Goal: Transaction & Acquisition: Book appointment/travel/reservation

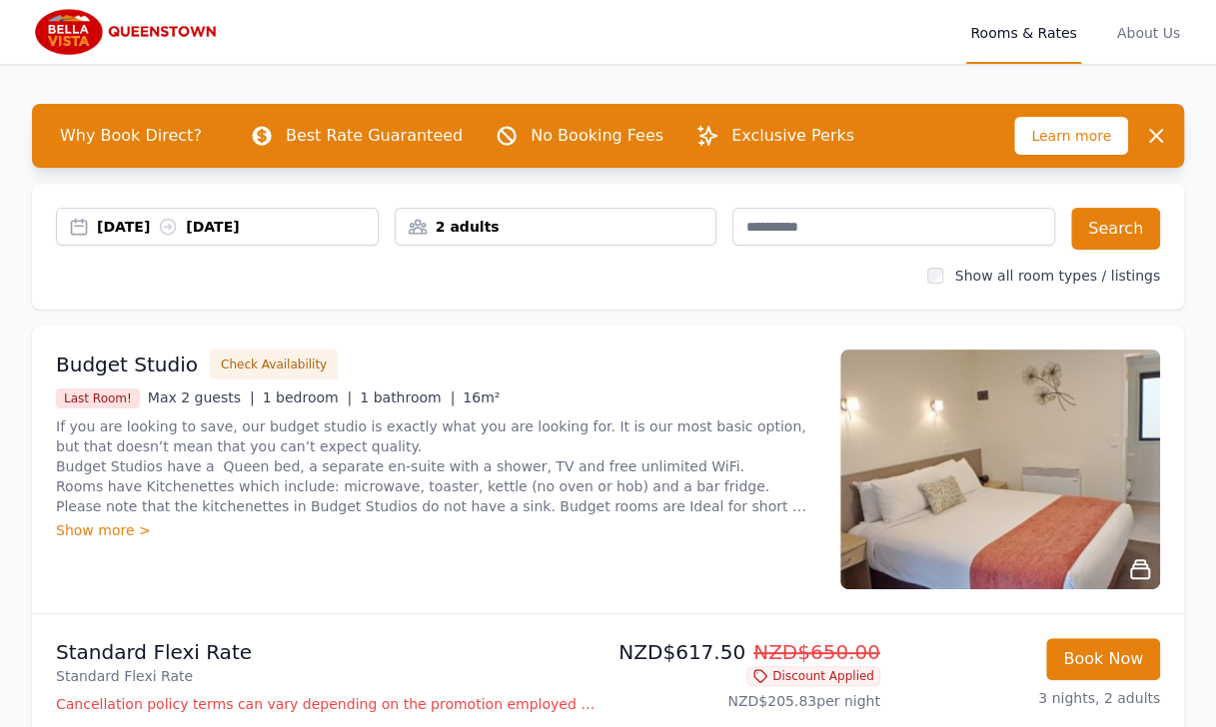
click at [699, 224] on div "2 adults" at bounding box center [556, 227] width 321 height 20
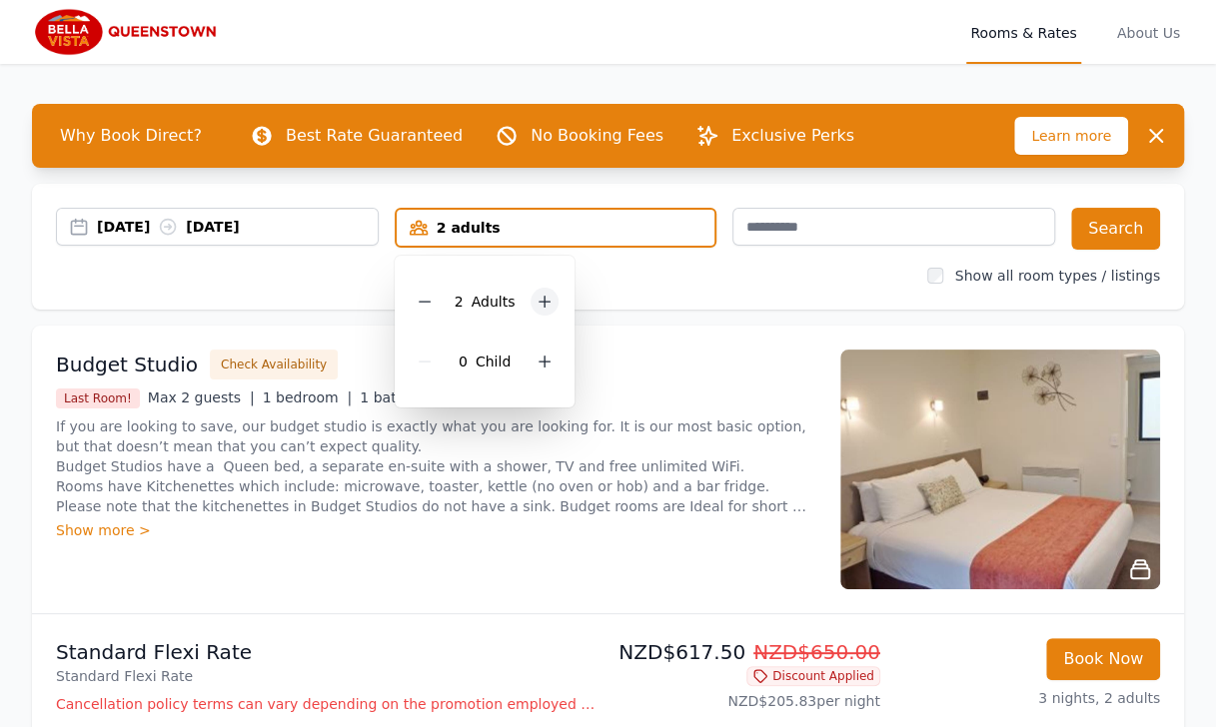
click at [546, 304] on icon at bounding box center [545, 302] width 16 height 16
click at [1119, 232] on button "Search" at bounding box center [1115, 229] width 89 height 42
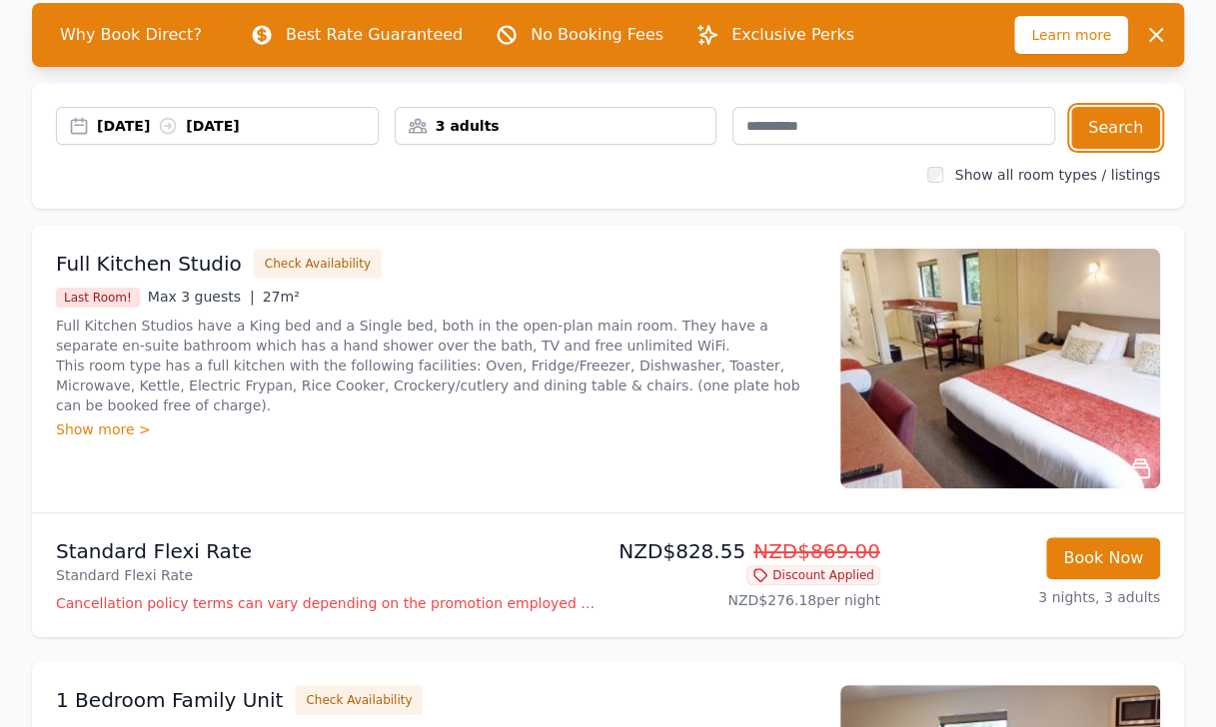
scroll to position [100, 0]
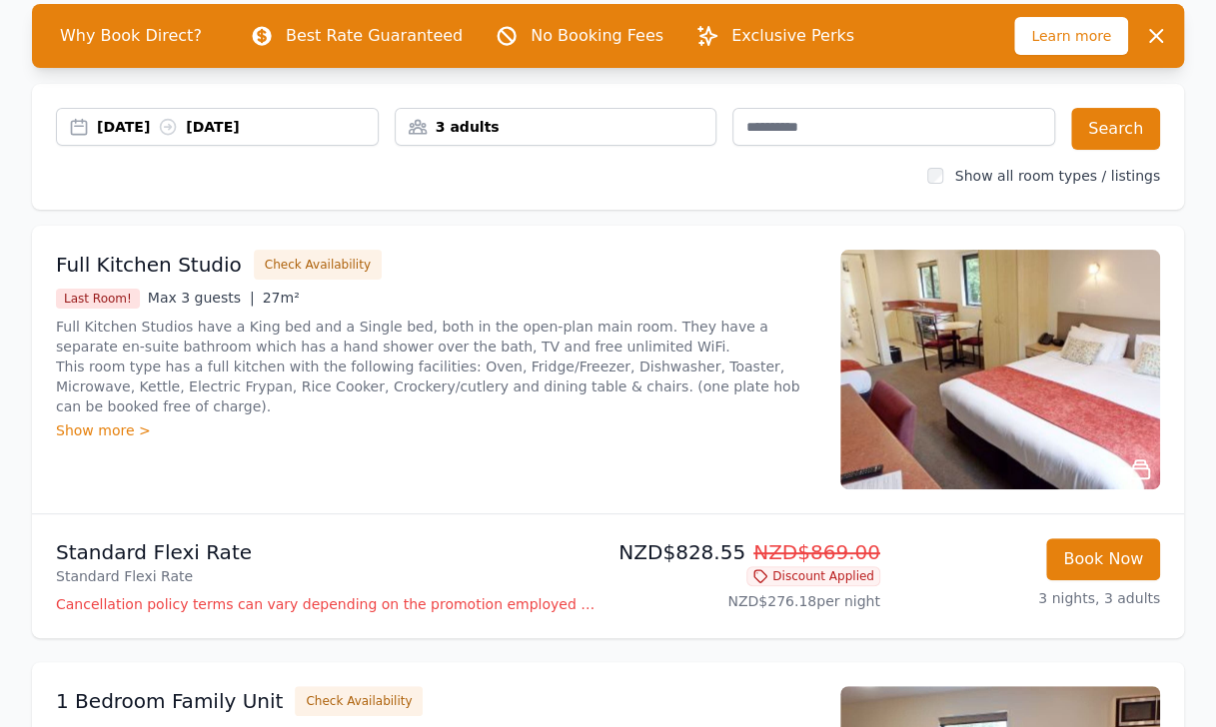
click at [985, 392] on img at bounding box center [1000, 370] width 320 height 240
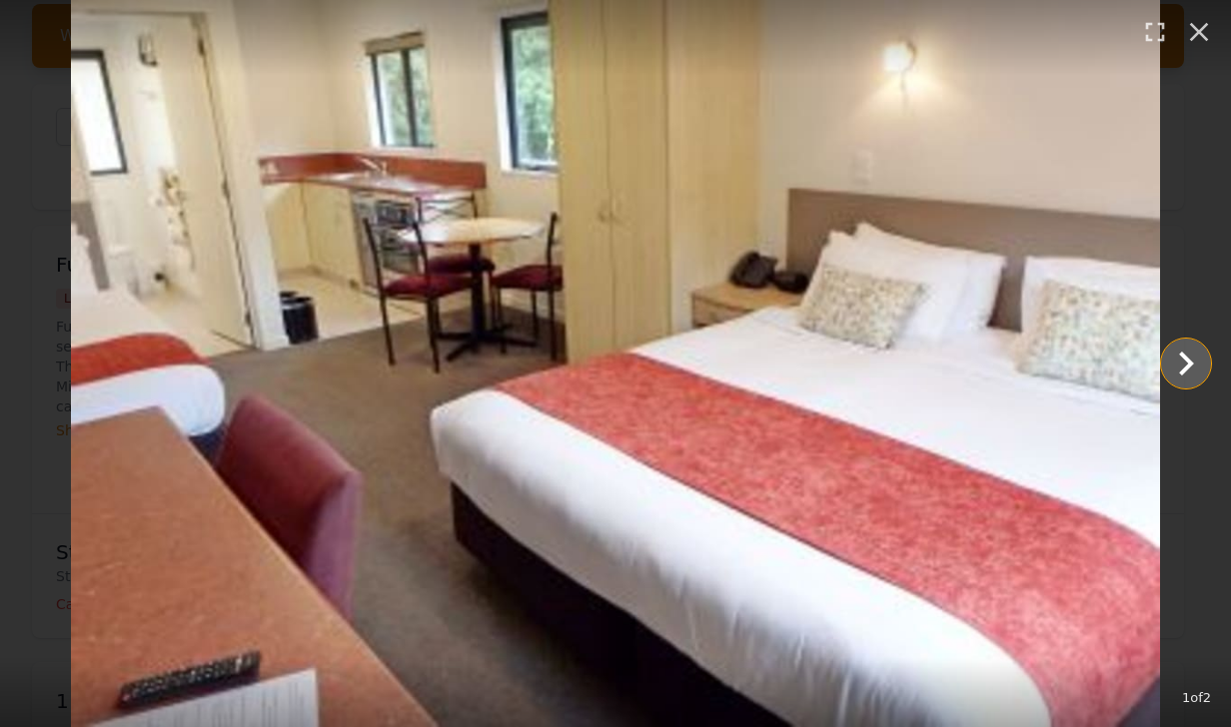
click at [1171, 369] on icon "Show slide 2 of 2" at bounding box center [1186, 364] width 48 height 48
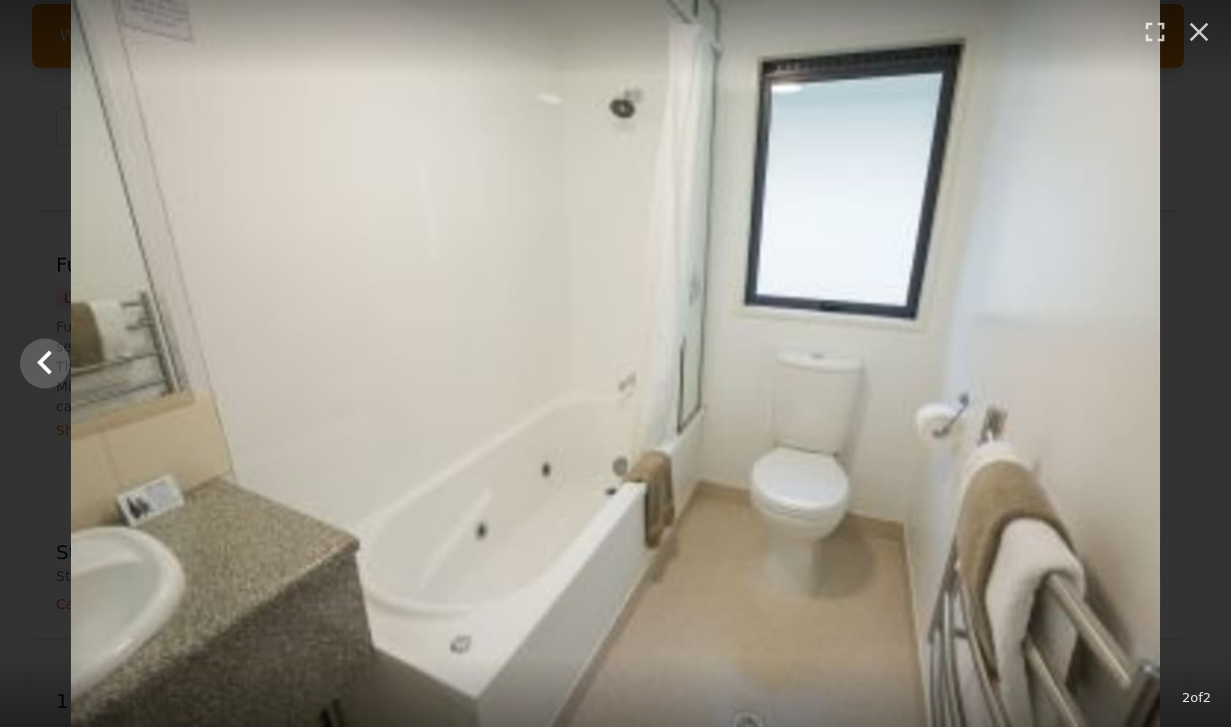
click at [1171, 368] on div at bounding box center [615, 363] width 1231 height 727
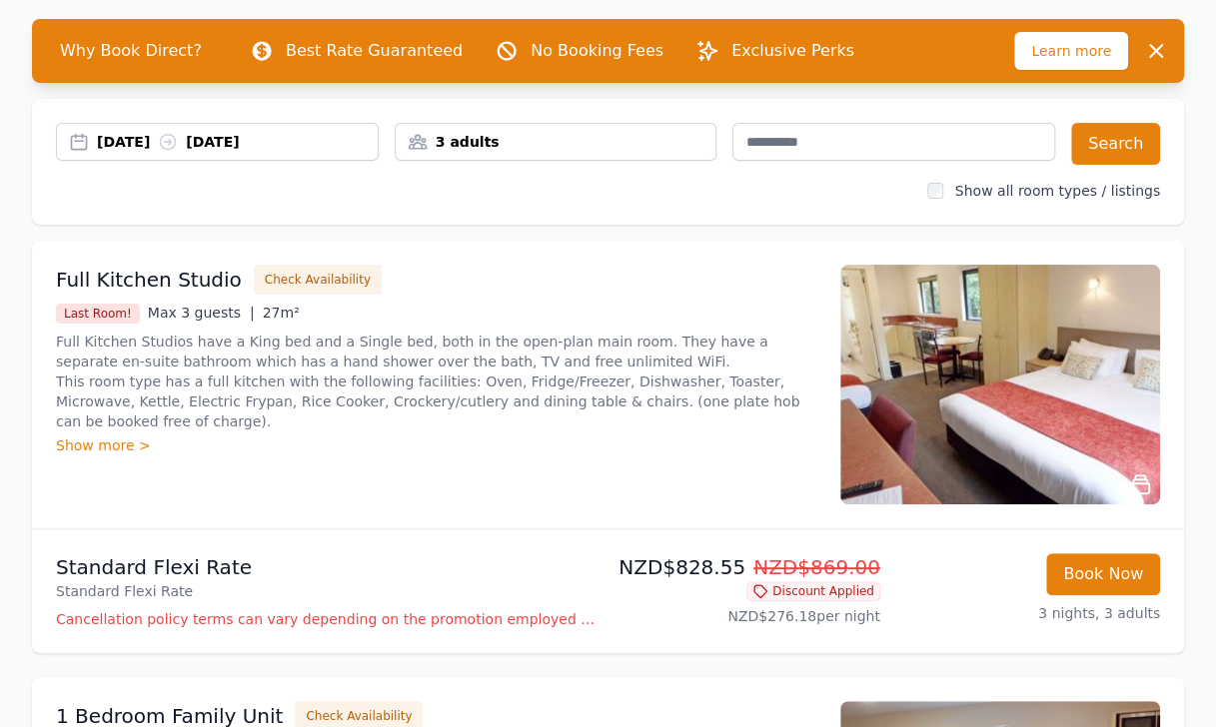
scroll to position [0, 0]
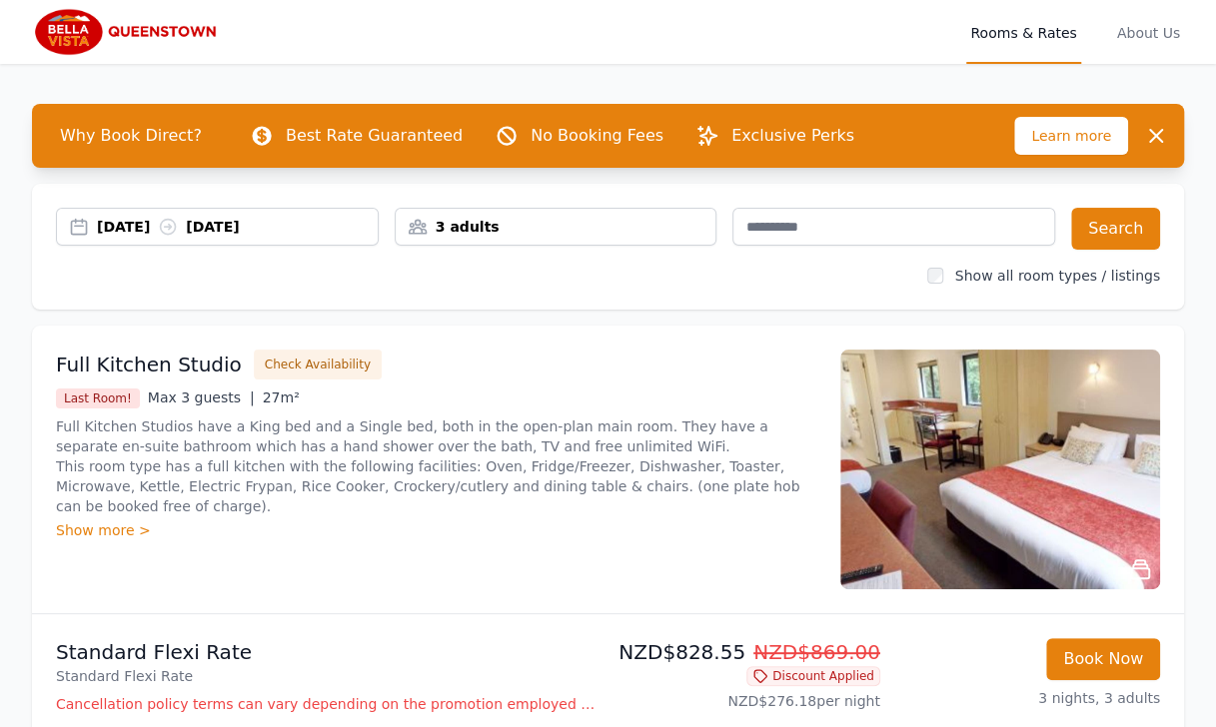
click at [119, 24] on img at bounding box center [128, 32] width 192 height 48
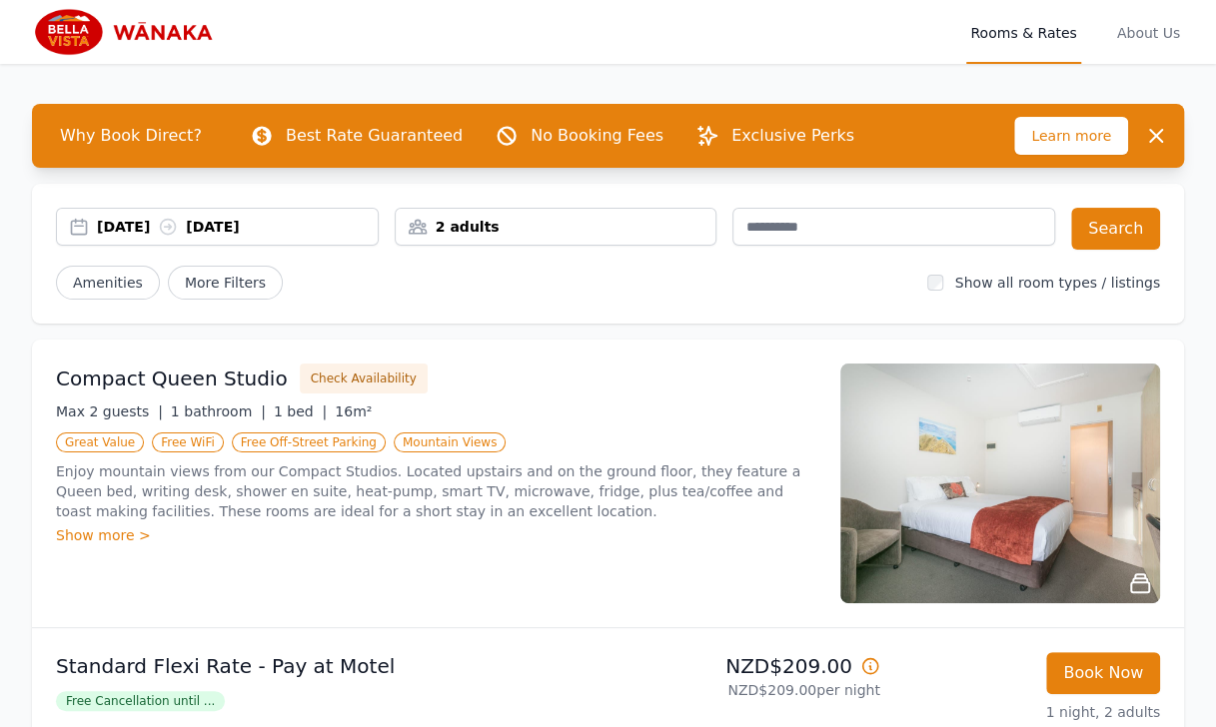
click at [689, 220] on div "2 adults" at bounding box center [556, 227] width 321 height 20
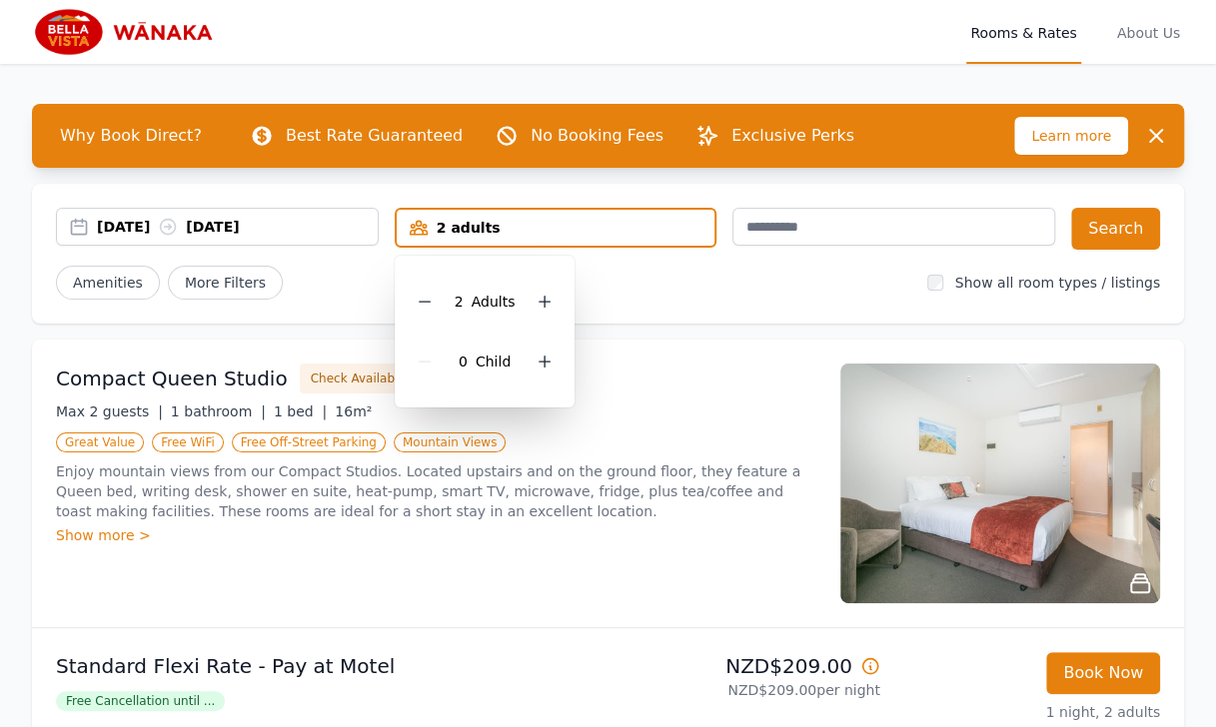
drag, startPoint x: 544, startPoint y: 302, endPoint x: 561, endPoint y: 292, distance: 19.7
click at [544, 302] on icon at bounding box center [545, 302] width 11 height 11
click at [1118, 234] on button "Search" at bounding box center [1115, 229] width 89 height 42
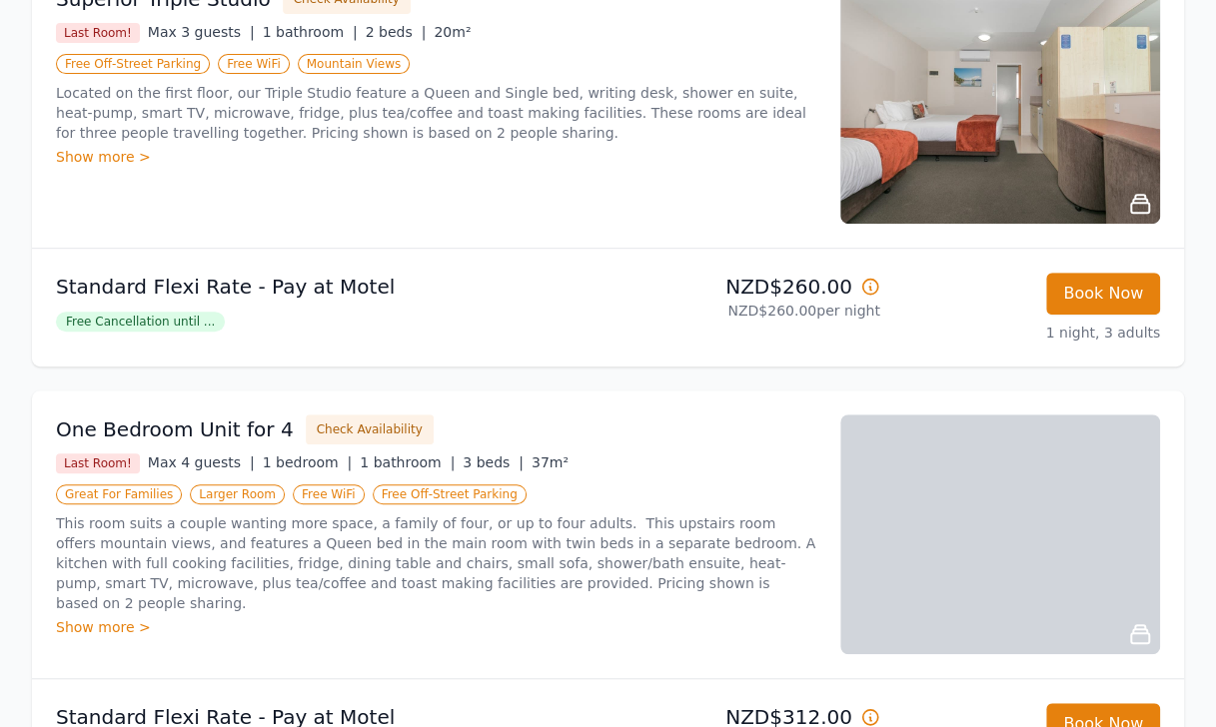
scroll to position [500, 0]
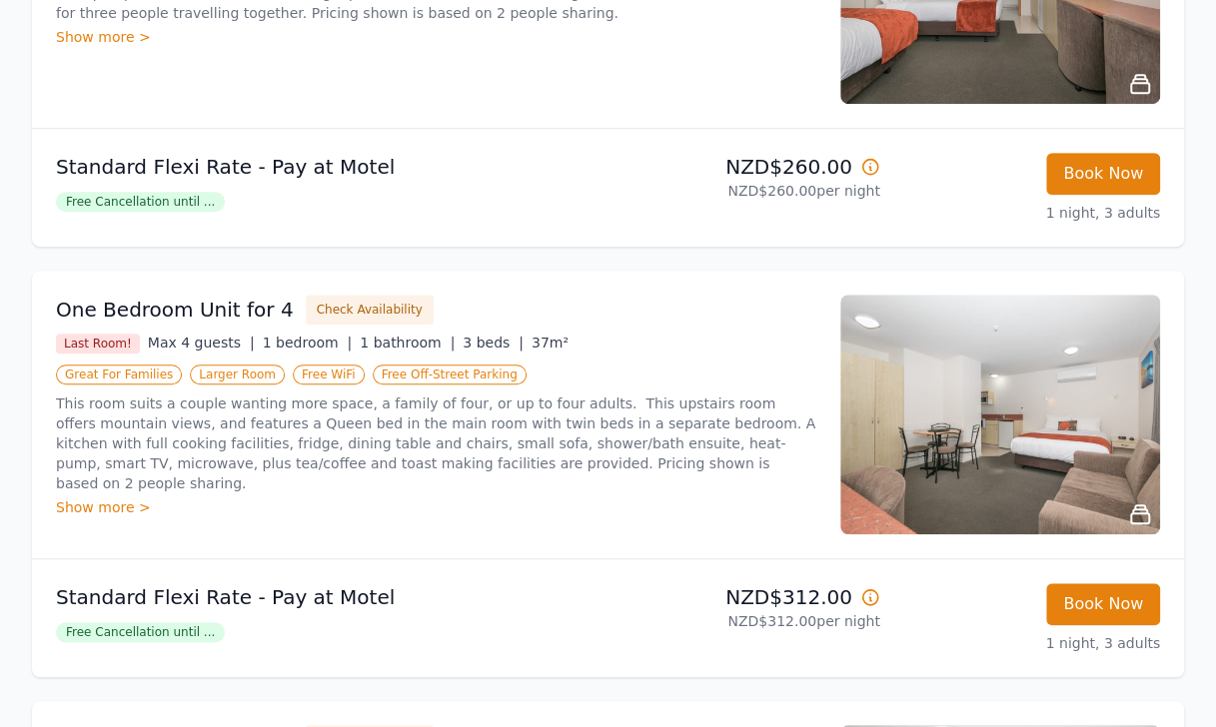
click at [939, 411] on img at bounding box center [1000, 415] width 320 height 240
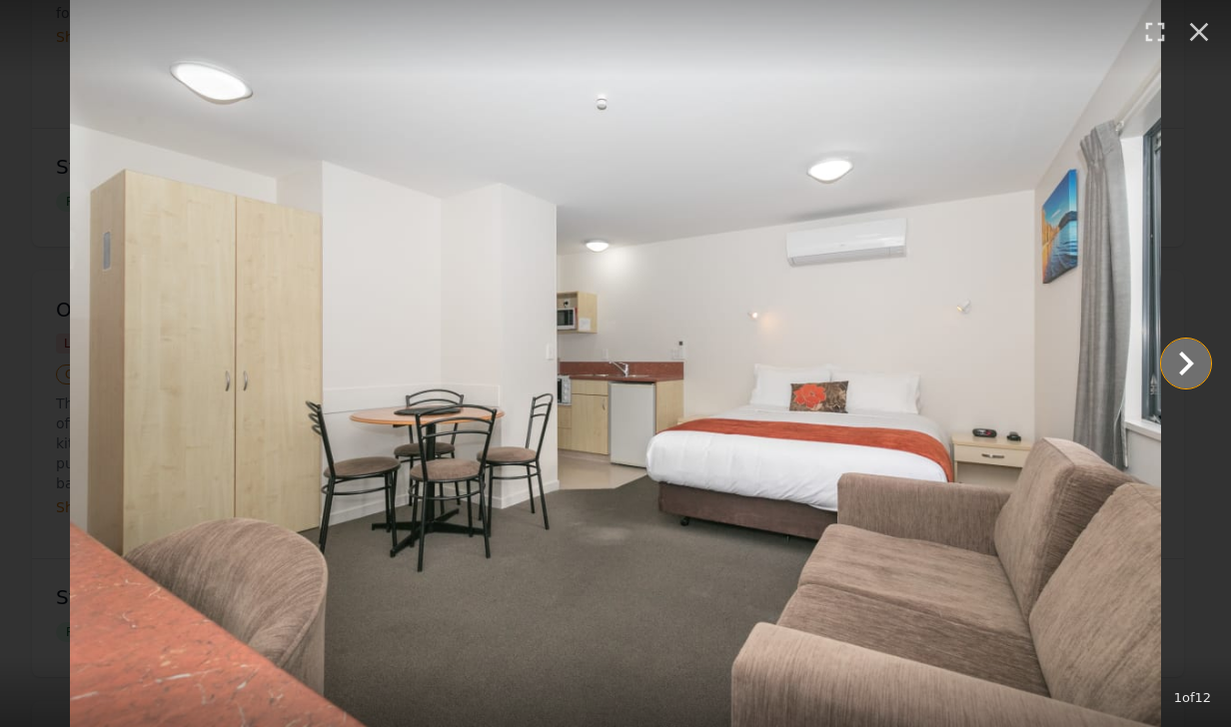
click at [1191, 361] on icon "Show slide 2 of 12" at bounding box center [1186, 364] width 48 height 48
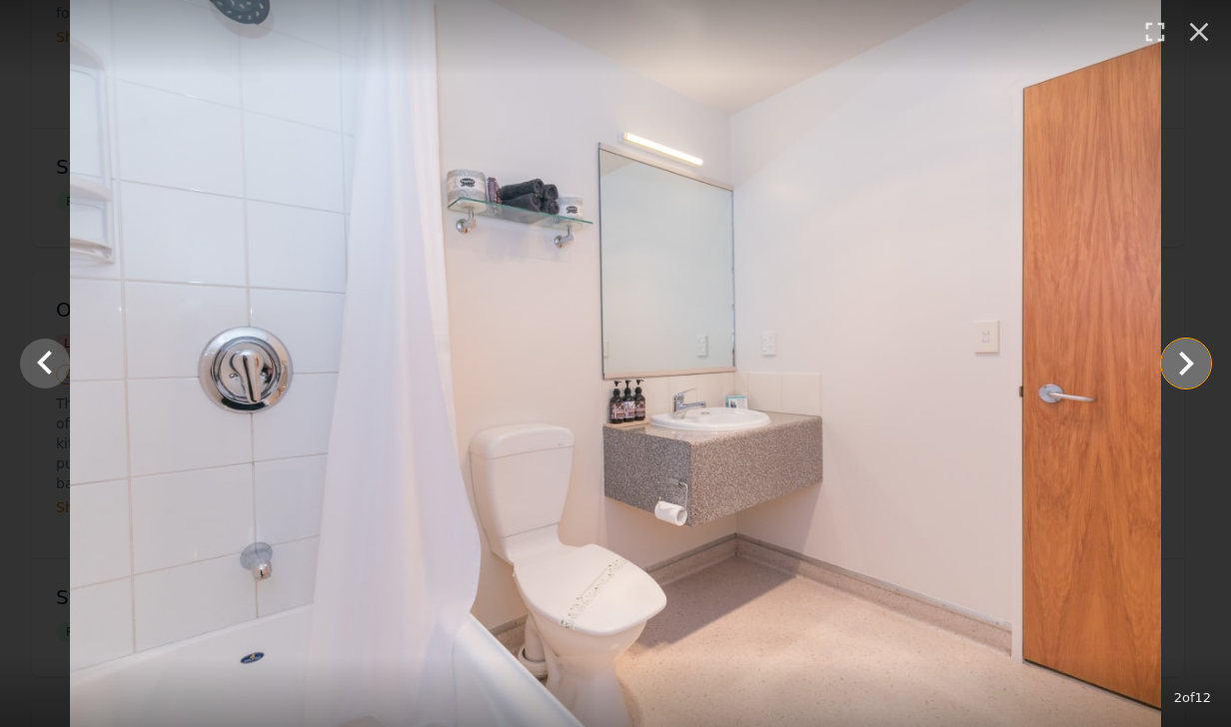
click at [1191, 361] on icon "Show slide 3 of 12" at bounding box center [1186, 364] width 48 height 48
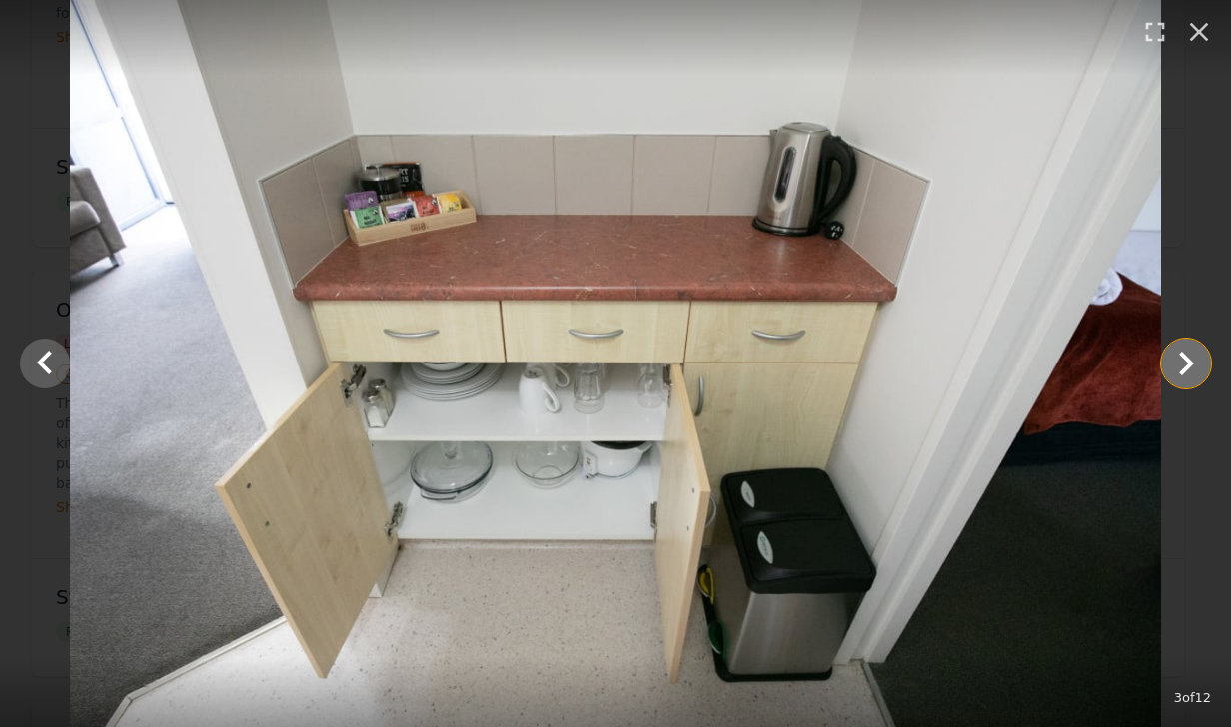
click at [1191, 362] on icon "Show slide 4 of 12" at bounding box center [1186, 364] width 15 height 24
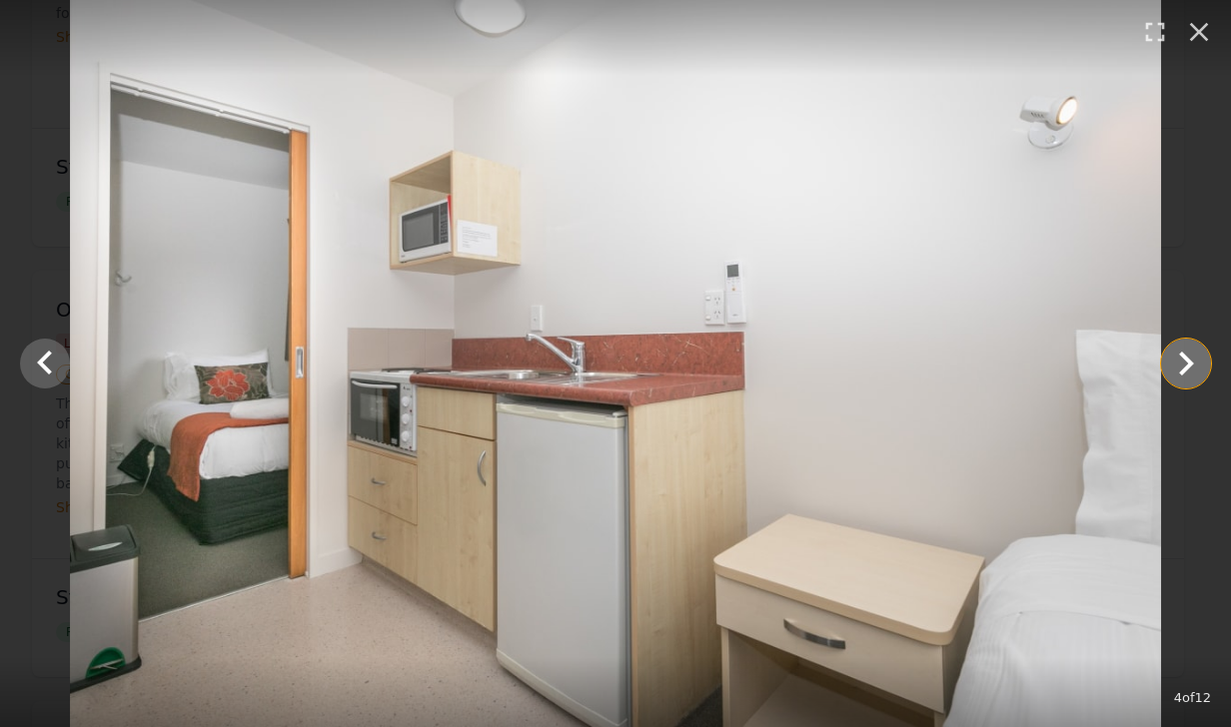
click at [1191, 362] on icon "Show slide 5 of 12" at bounding box center [1186, 364] width 15 height 24
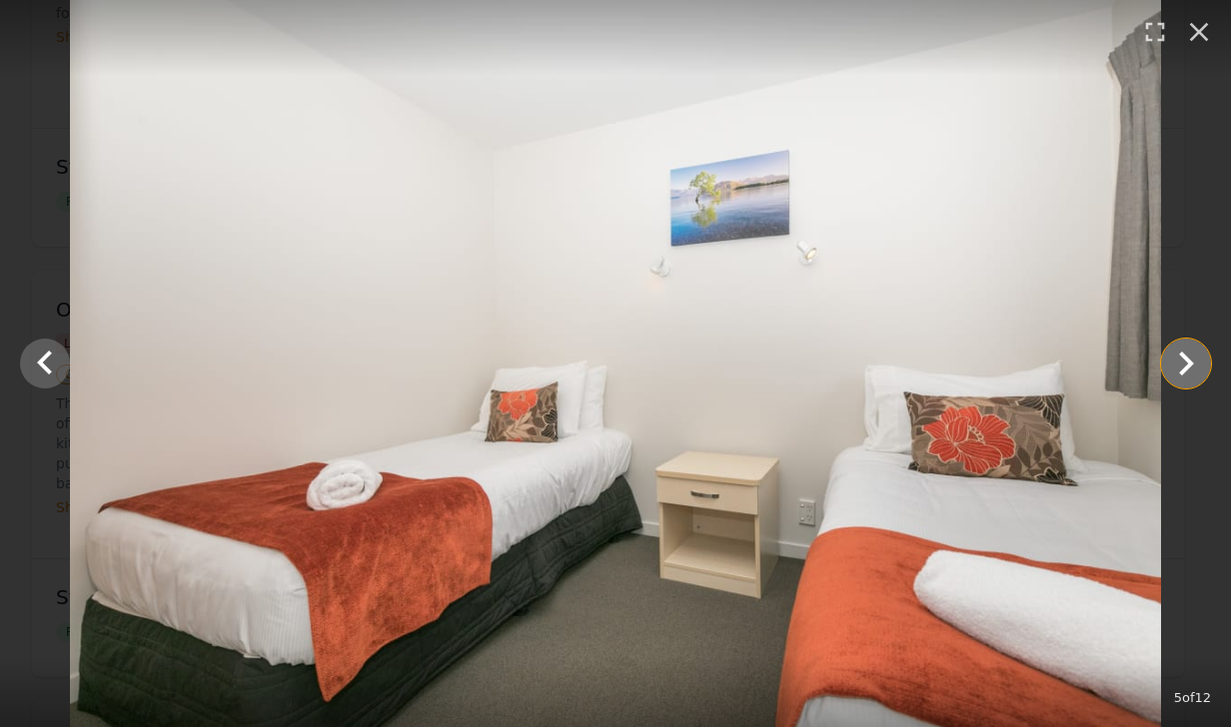
click at [1191, 366] on icon "Show slide 6 of 12" at bounding box center [1186, 364] width 48 height 48
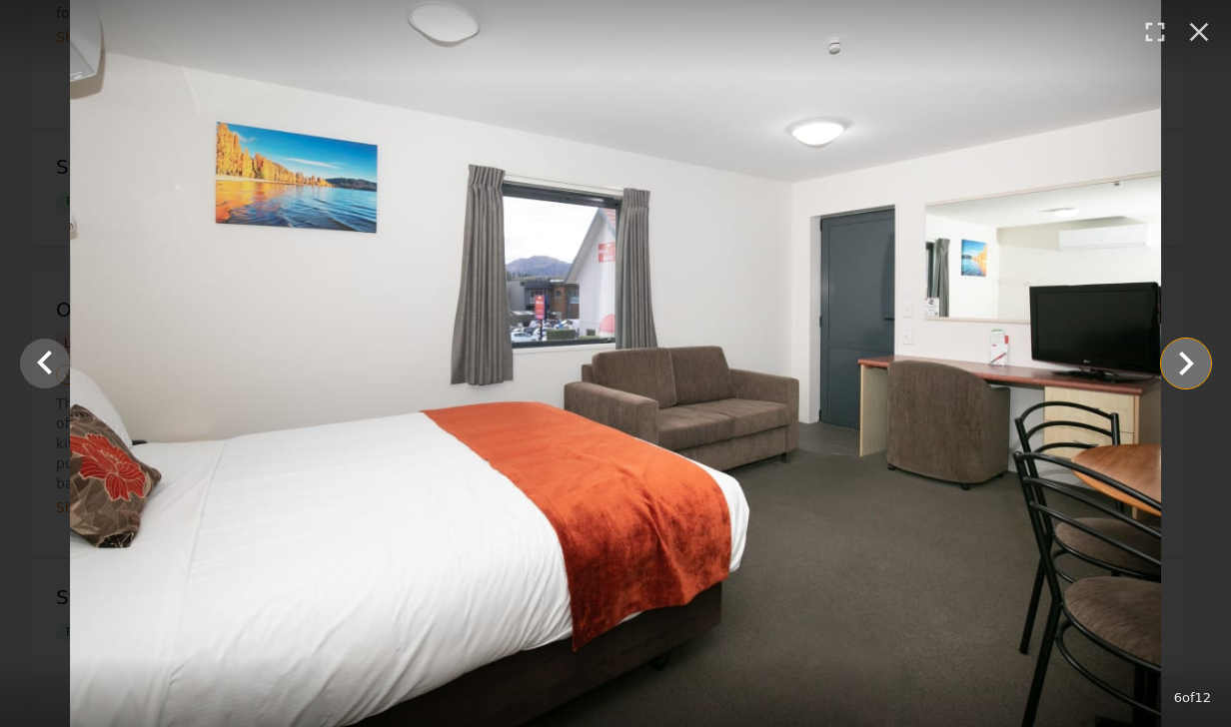
click at [1191, 366] on icon "Show slide 7 of 12" at bounding box center [1186, 364] width 48 height 48
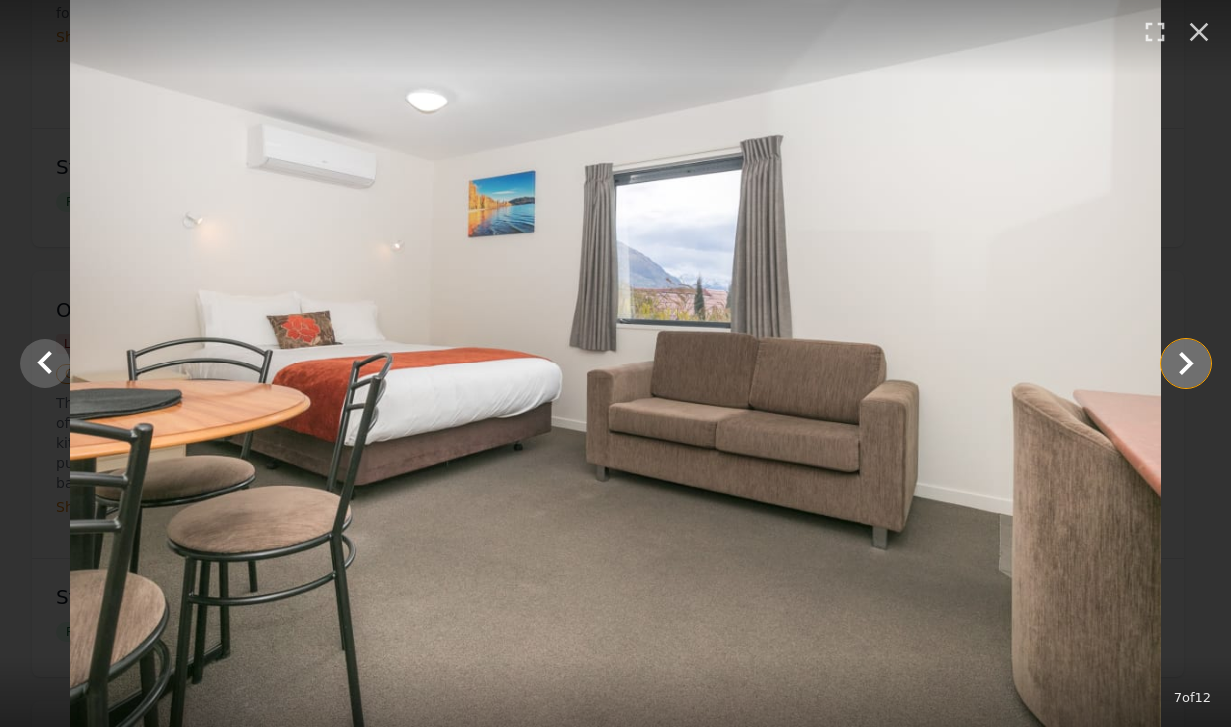
click at [1191, 366] on icon "Show slide 8 of 12" at bounding box center [1186, 364] width 48 height 48
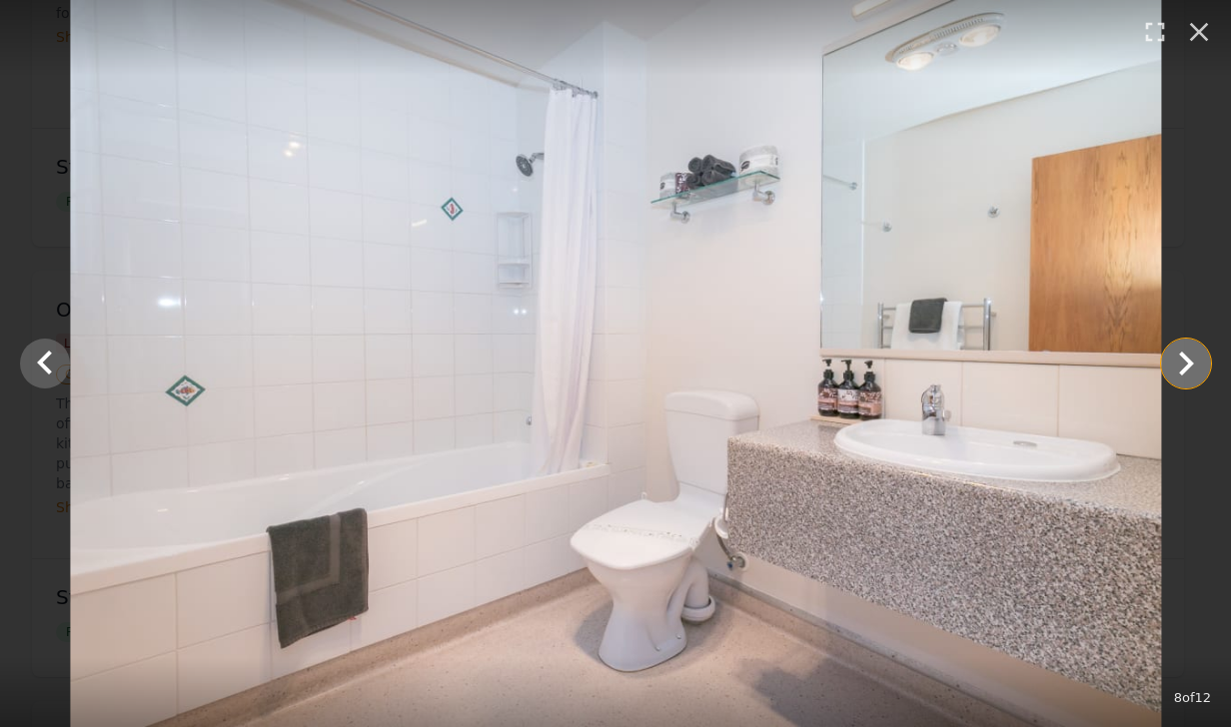
click at [1191, 368] on icon "Show slide 9 of 12" at bounding box center [1186, 364] width 48 height 48
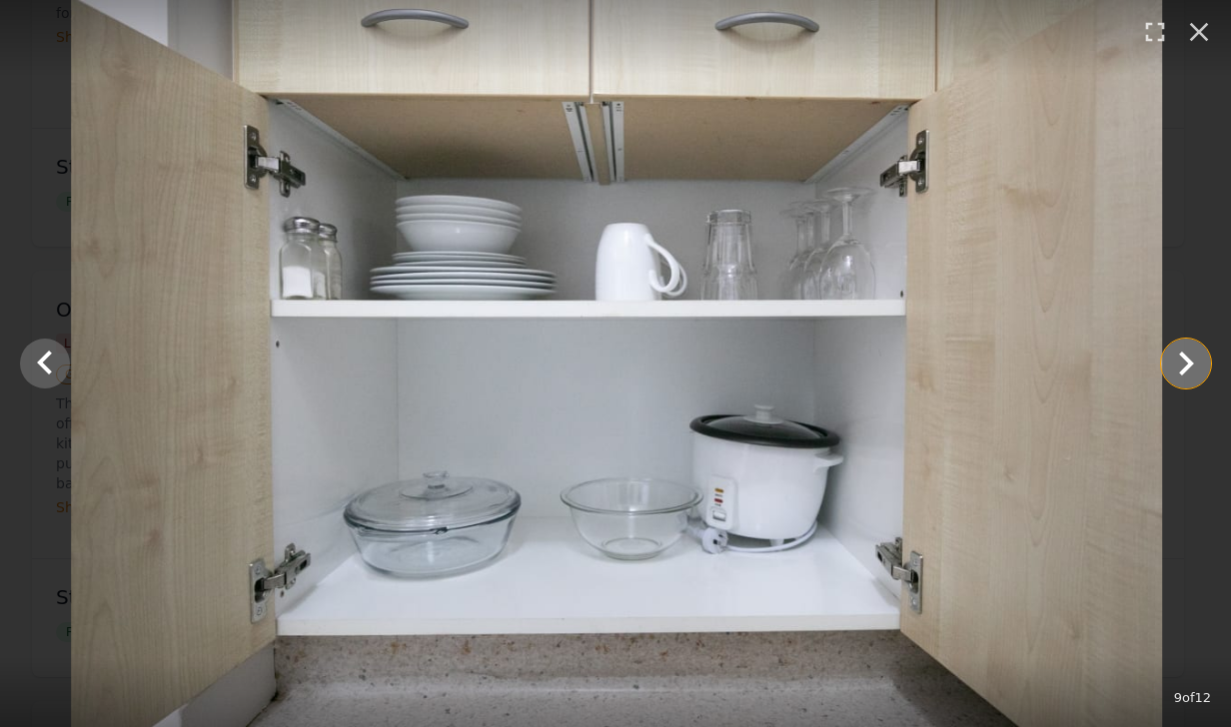
click at [1191, 368] on icon "Show slide 10 of 12" at bounding box center [1186, 364] width 48 height 48
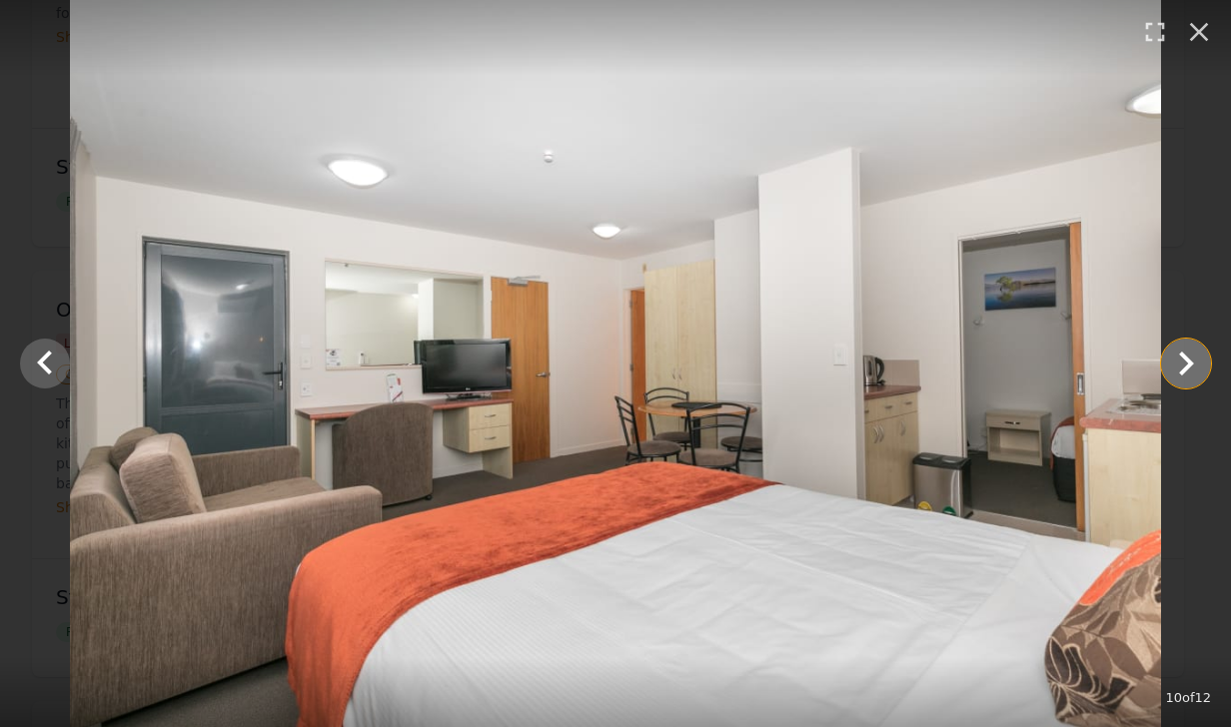
click at [1191, 368] on icon "Show slide 11 of 12" at bounding box center [1186, 364] width 48 height 48
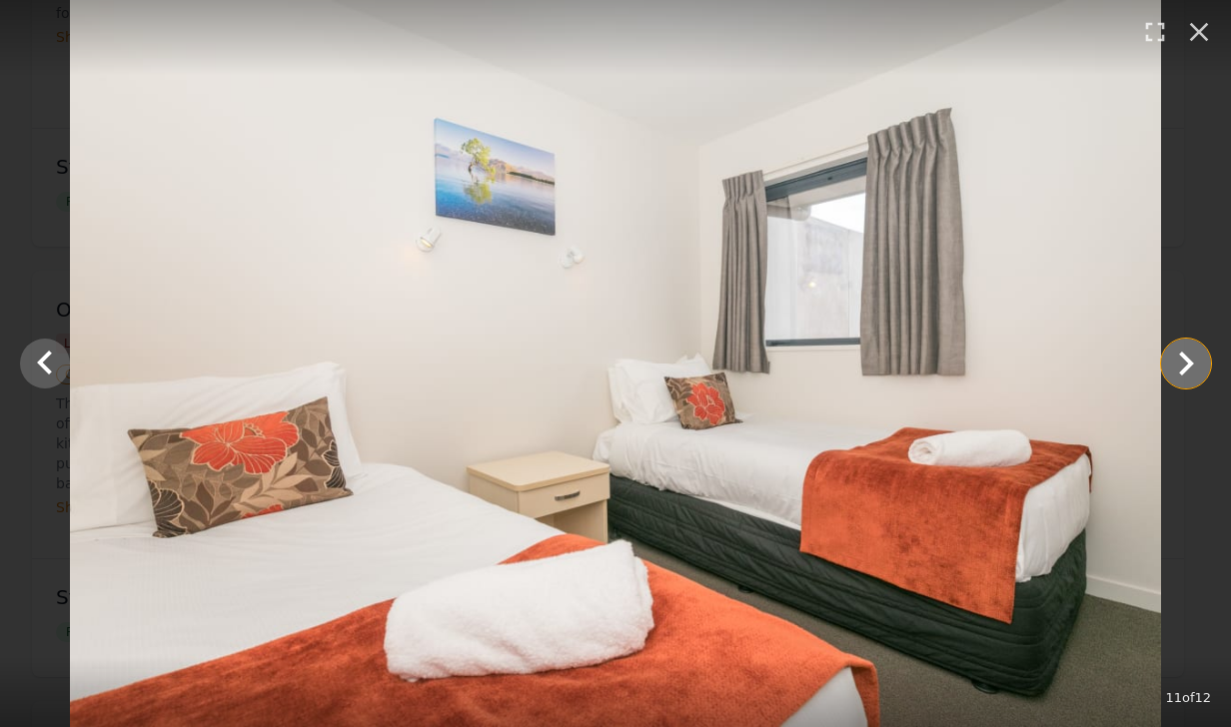
click at [1191, 368] on icon "Show slide 12 of 12" at bounding box center [1186, 364] width 48 height 48
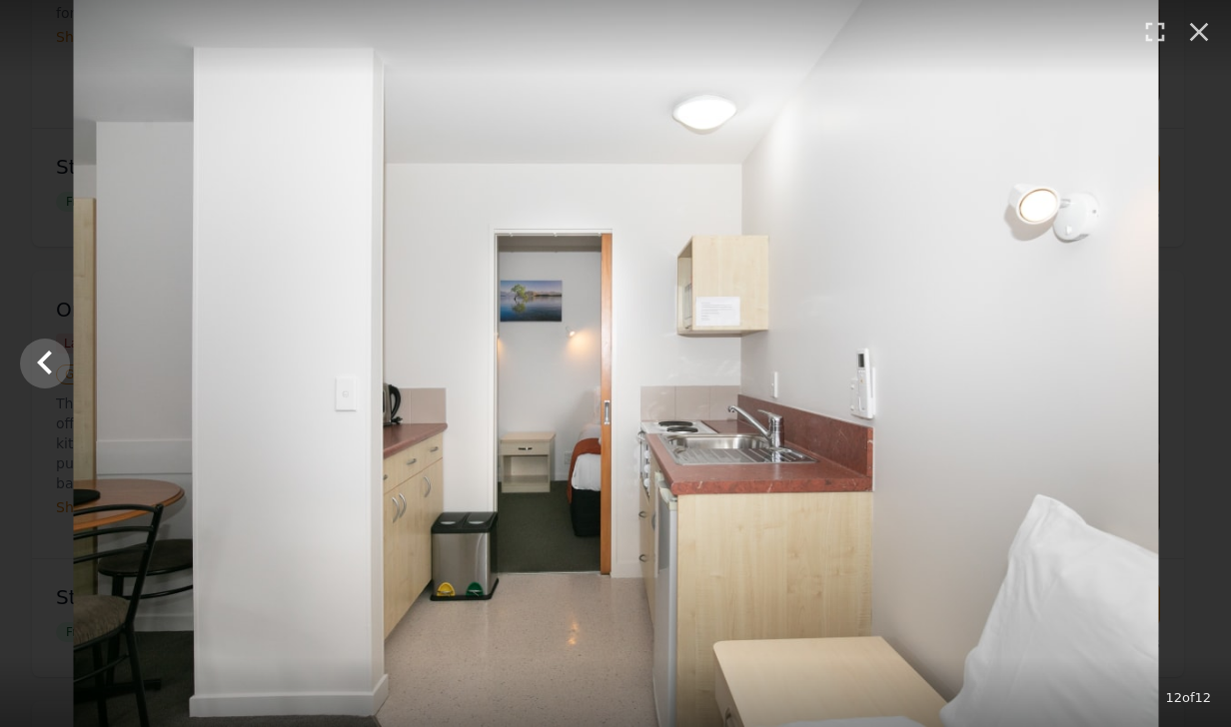
click at [1191, 368] on div at bounding box center [615, 363] width 1231 height 727
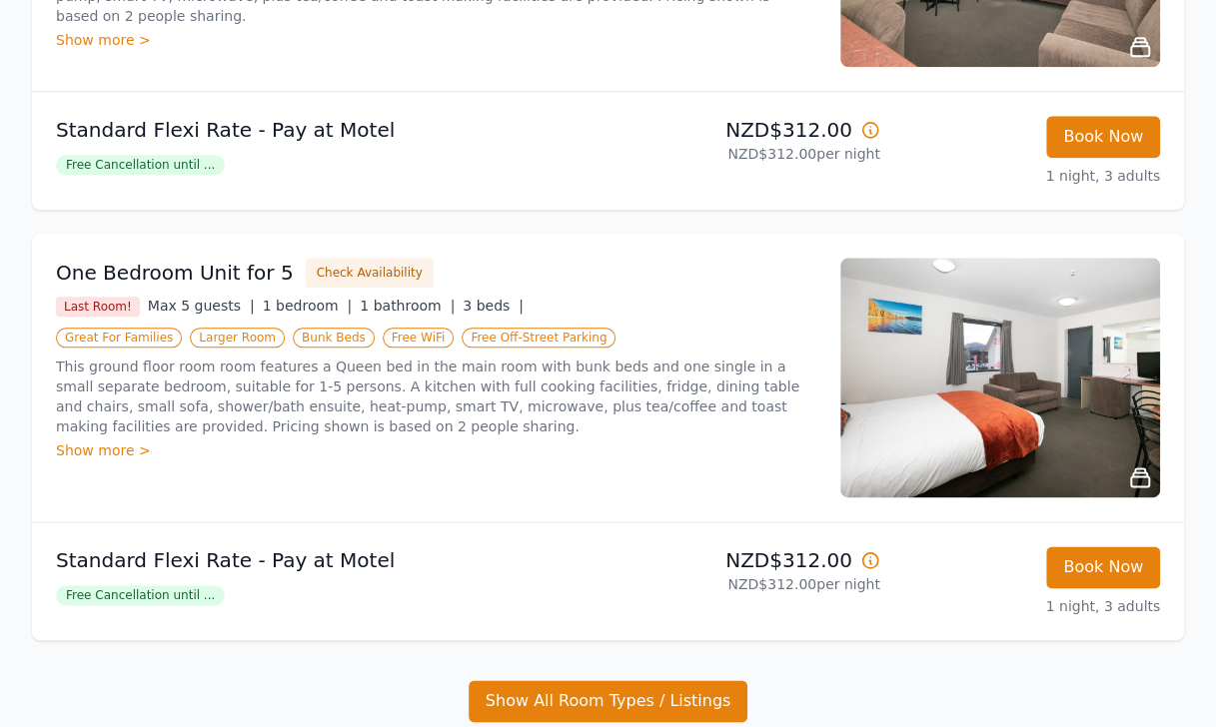
scroll to position [999, 0]
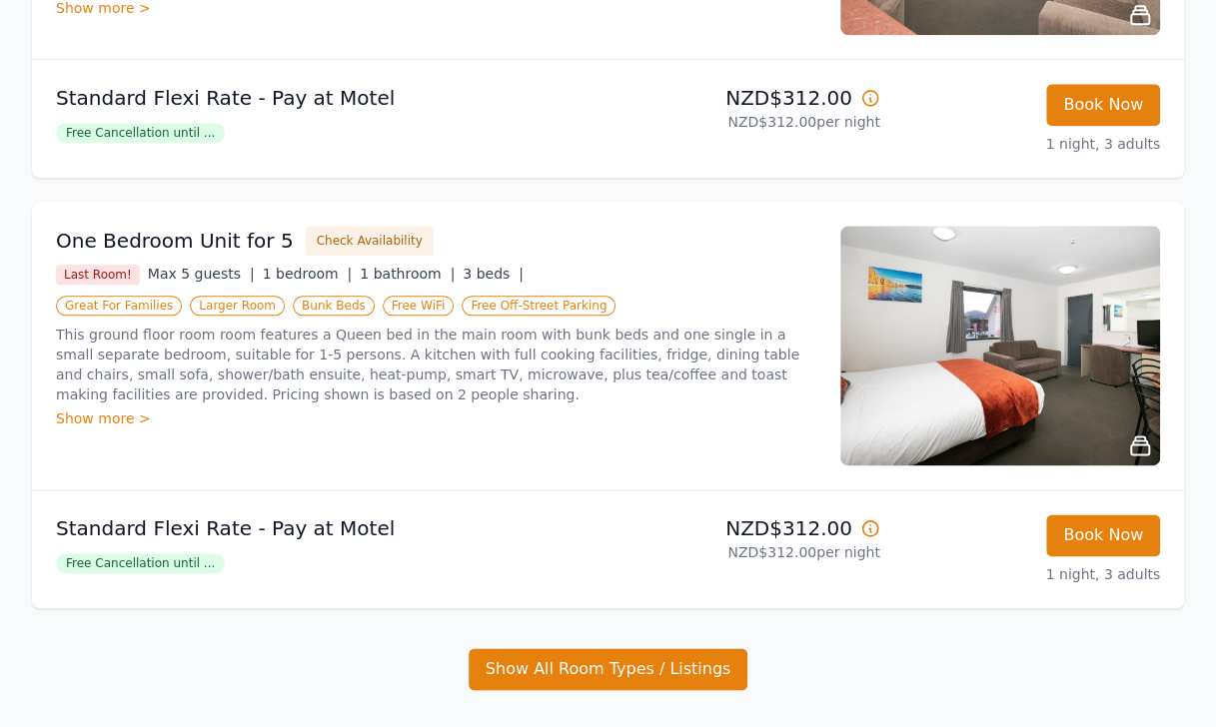
click at [928, 355] on img at bounding box center [1000, 346] width 320 height 240
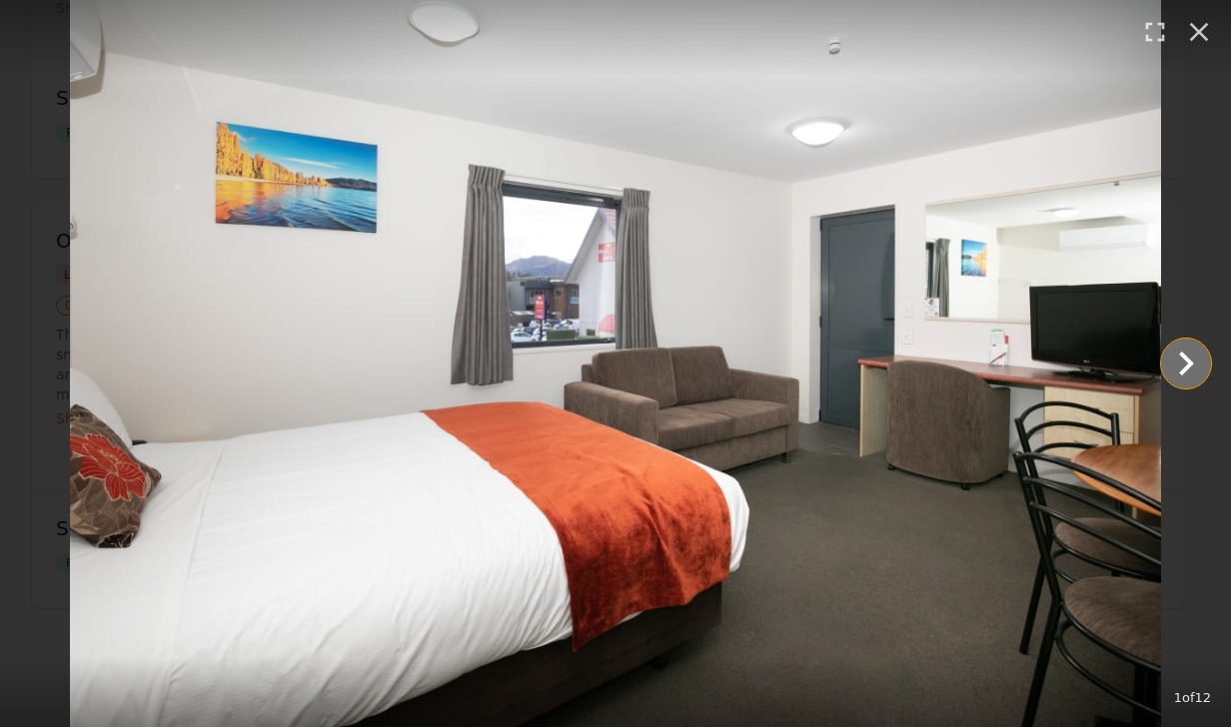
click at [1199, 364] on icon "Show slide 2 of 12" at bounding box center [1186, 364] width 48 height 48
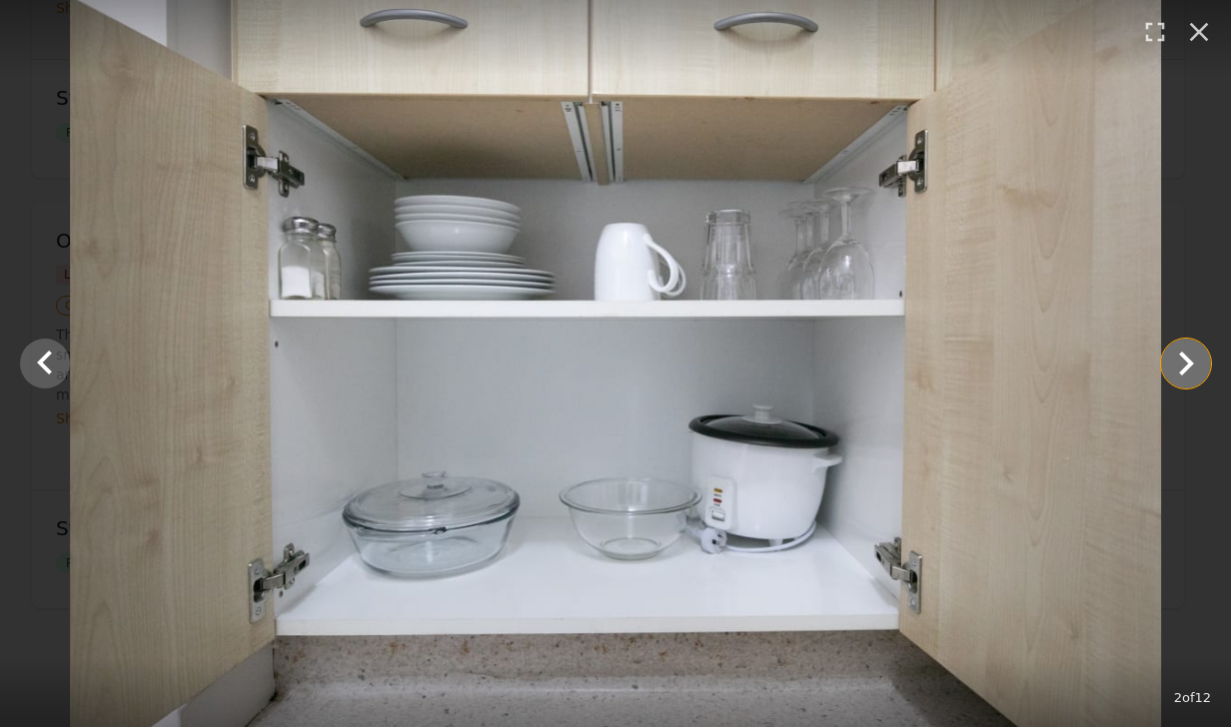
click at [1199, 364] on icon "Show slide 3 of 12" at bounding box center [1186, 364] width 48 height 48
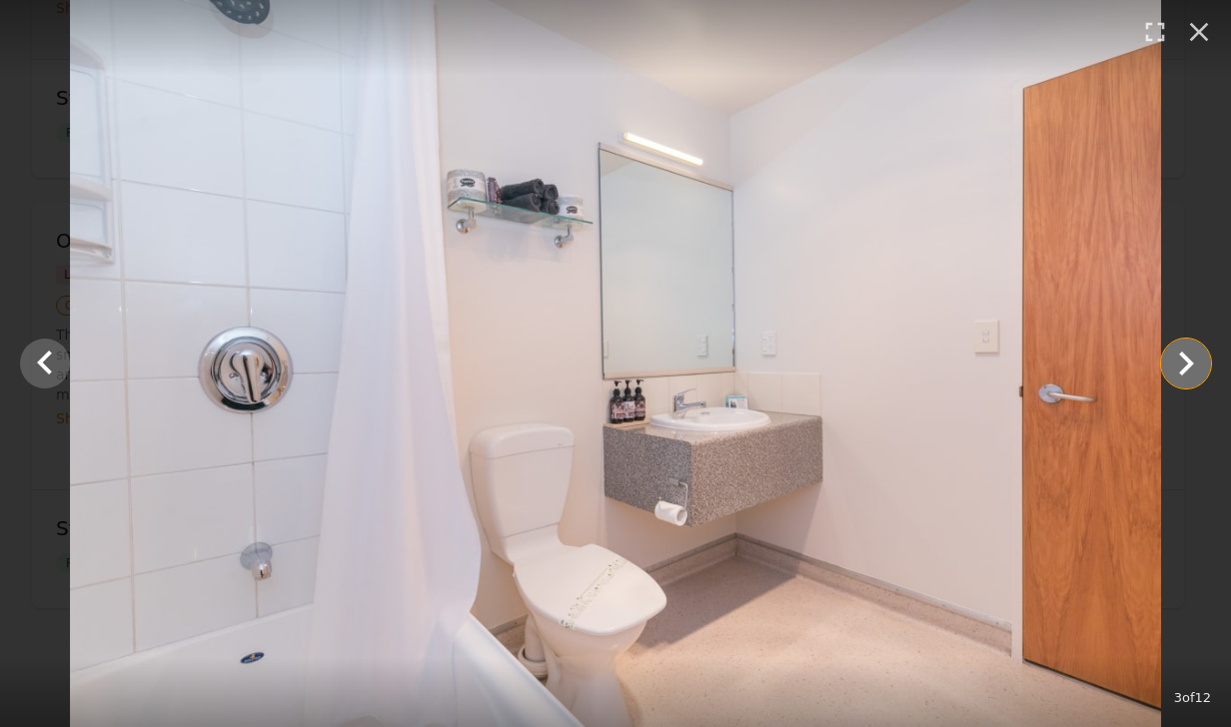
click at [1199, 364] on icon "Show slide 4 of 12" at bounding box center [1186, 364] width 48 height 48
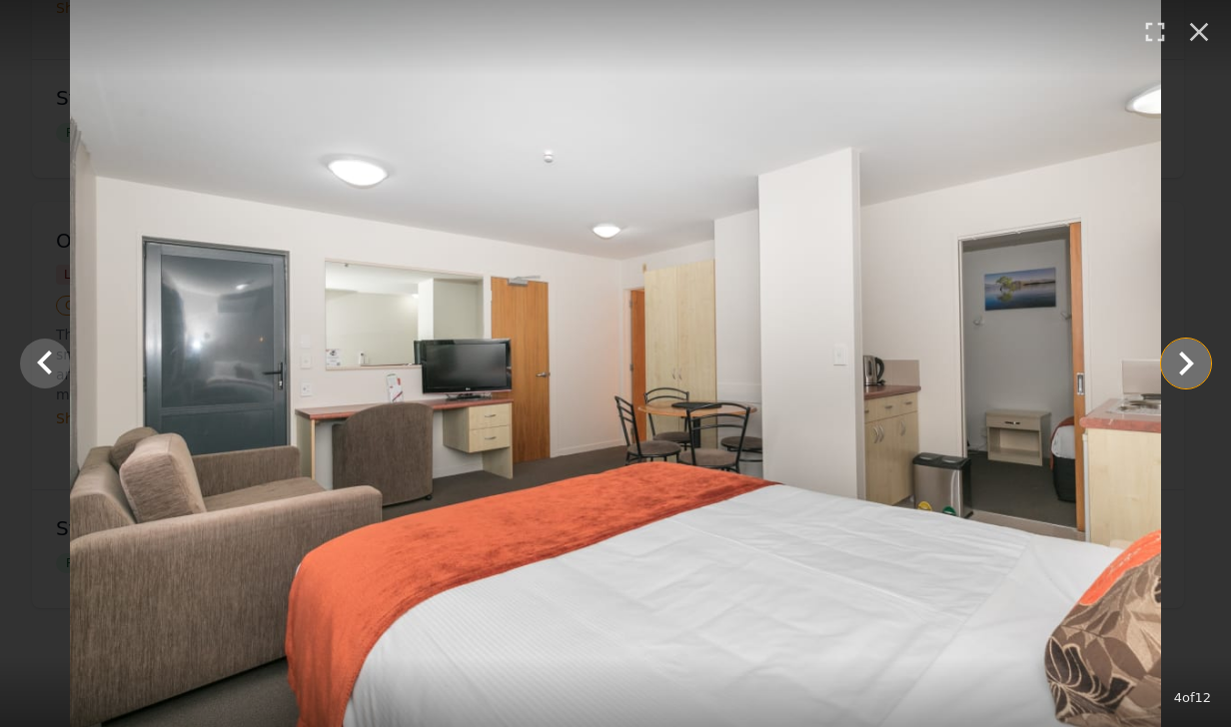
click at [1199, 364] on icon "Show slide 5 of 12" at bounding box center [1186, 364] width 48 height 48
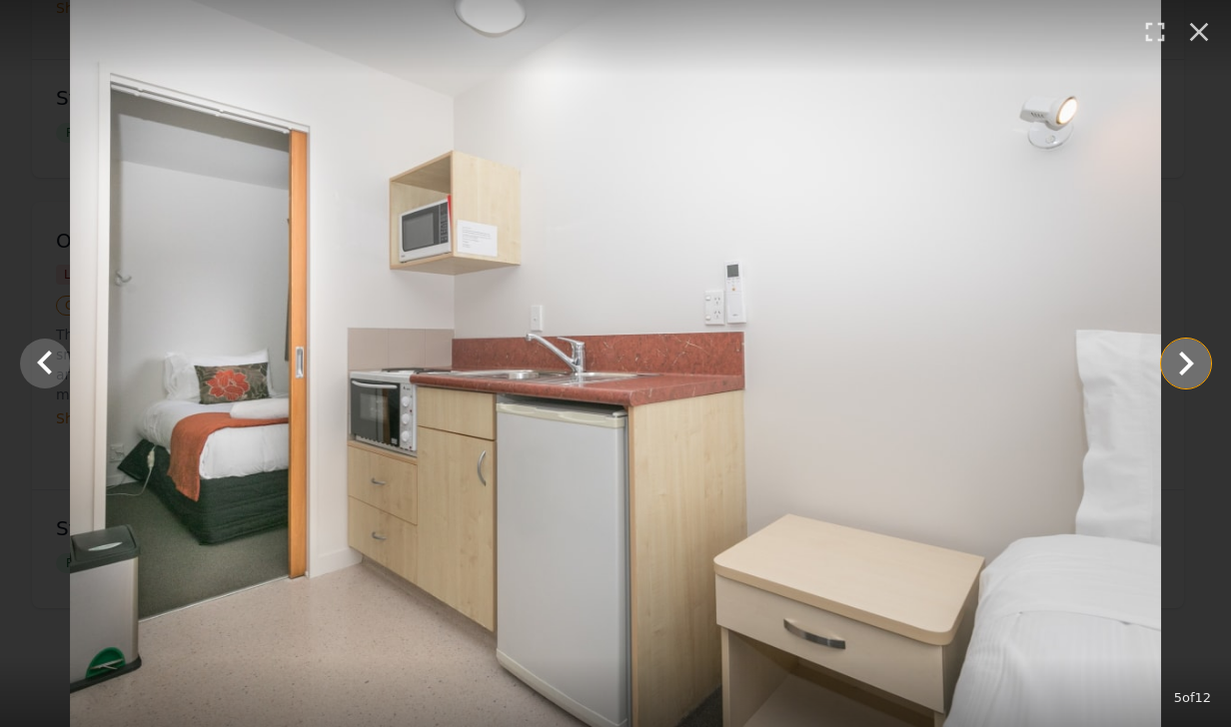
click at [1199, 364] on icon "Show slide 6 of 12" at bounding box center [1186, 364] width 48 height 48
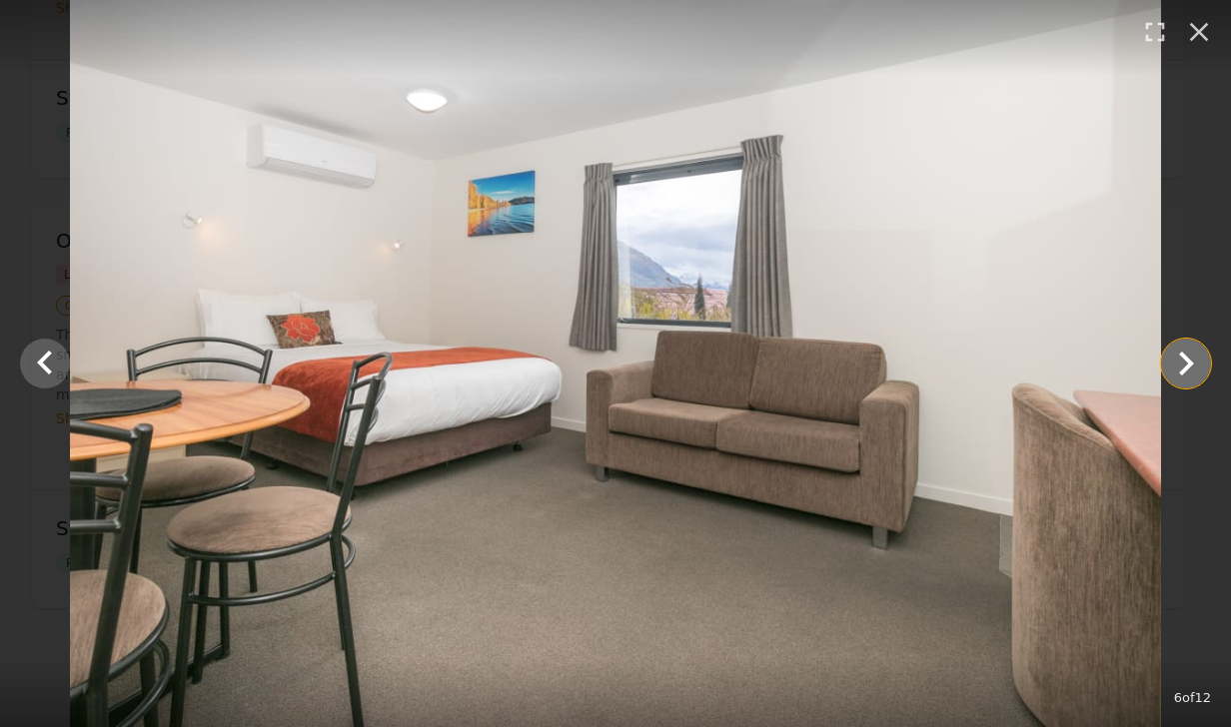
click at [1199, 364] on icon "Show slide 7 of 12" at bounding box center [1186, 364] width 48 height 48
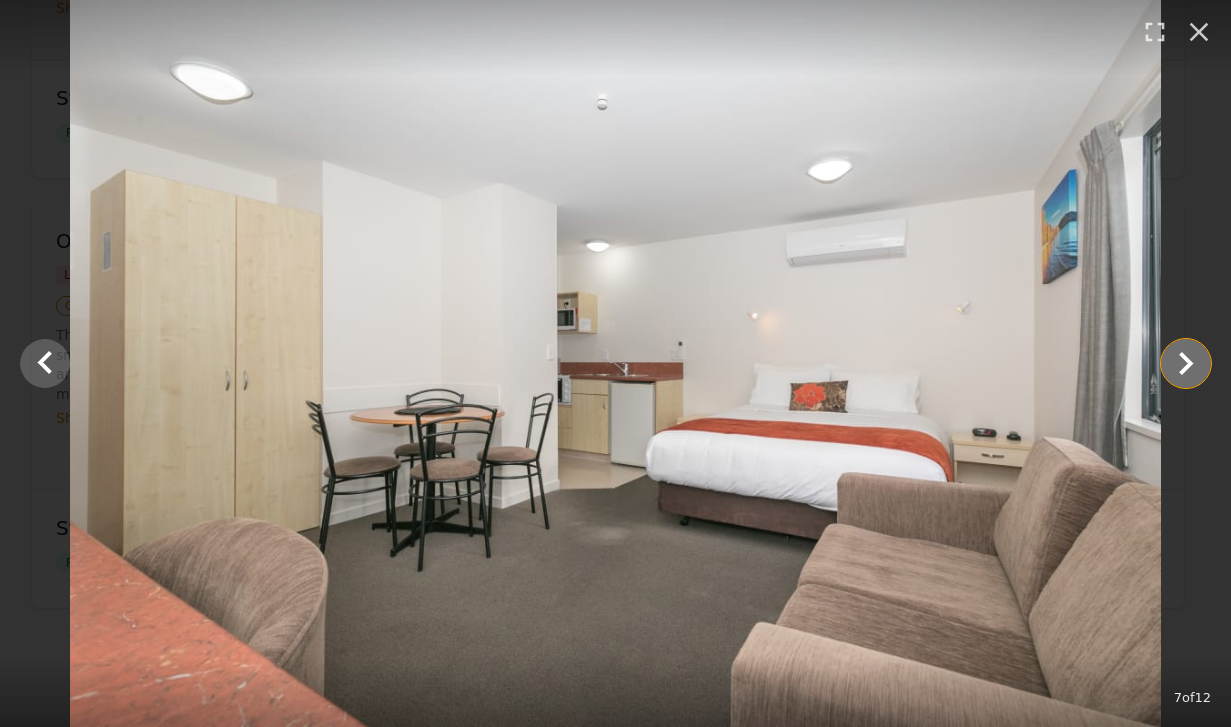
click at [1199, 364] on icon "Show slide 8 of 12" at bounding box center [1186, 364] width 48 height 48
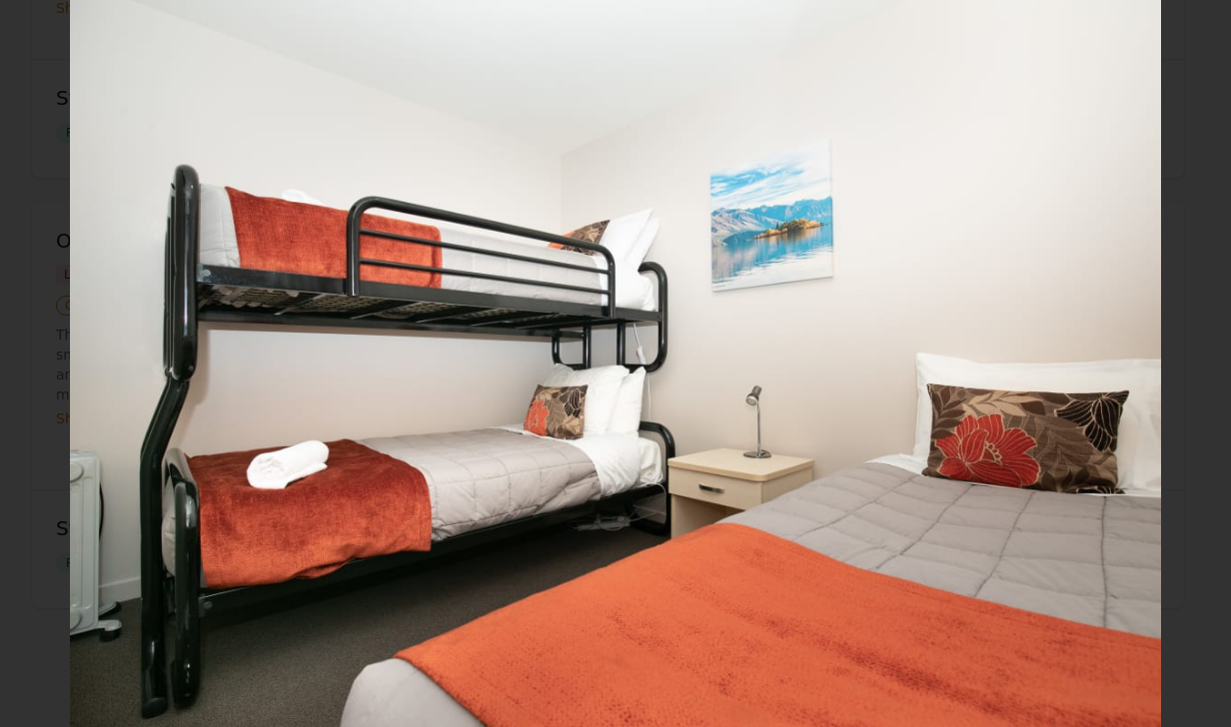
click at [1199, 364] on icon "Show slide 9 of 12" at bounding box center [1186, 364] width 48 height 48
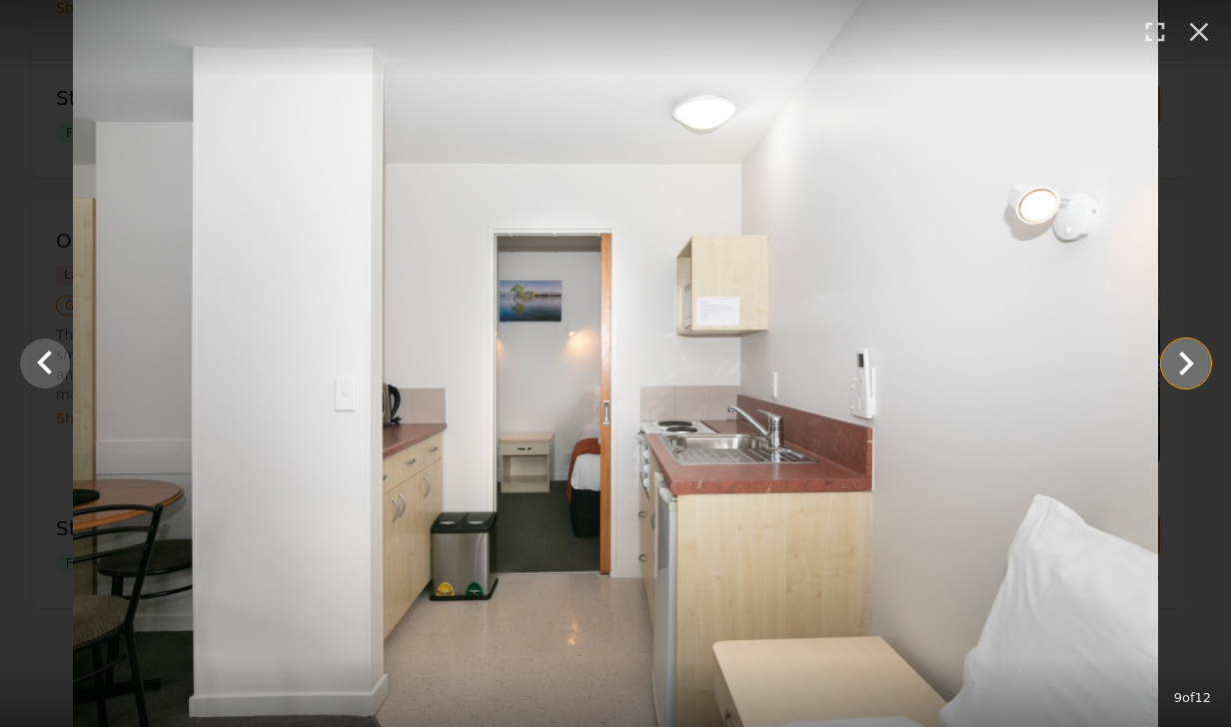
click at [1199, 364] on icon "Show slide 10 of 12" at bounding box center [1186, 364] width 48 height 48
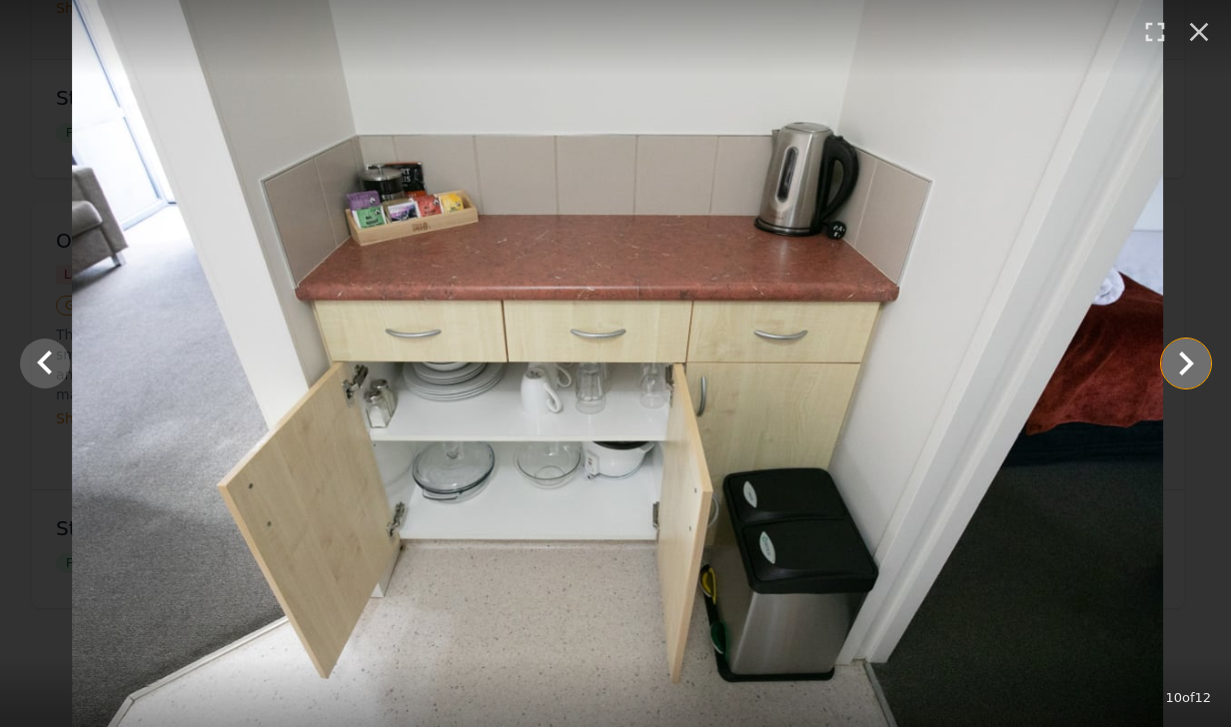
click at [1199, 364] on icon "Show slide 11 of 12" at bounding box center [1186, 364] width 48 height 48
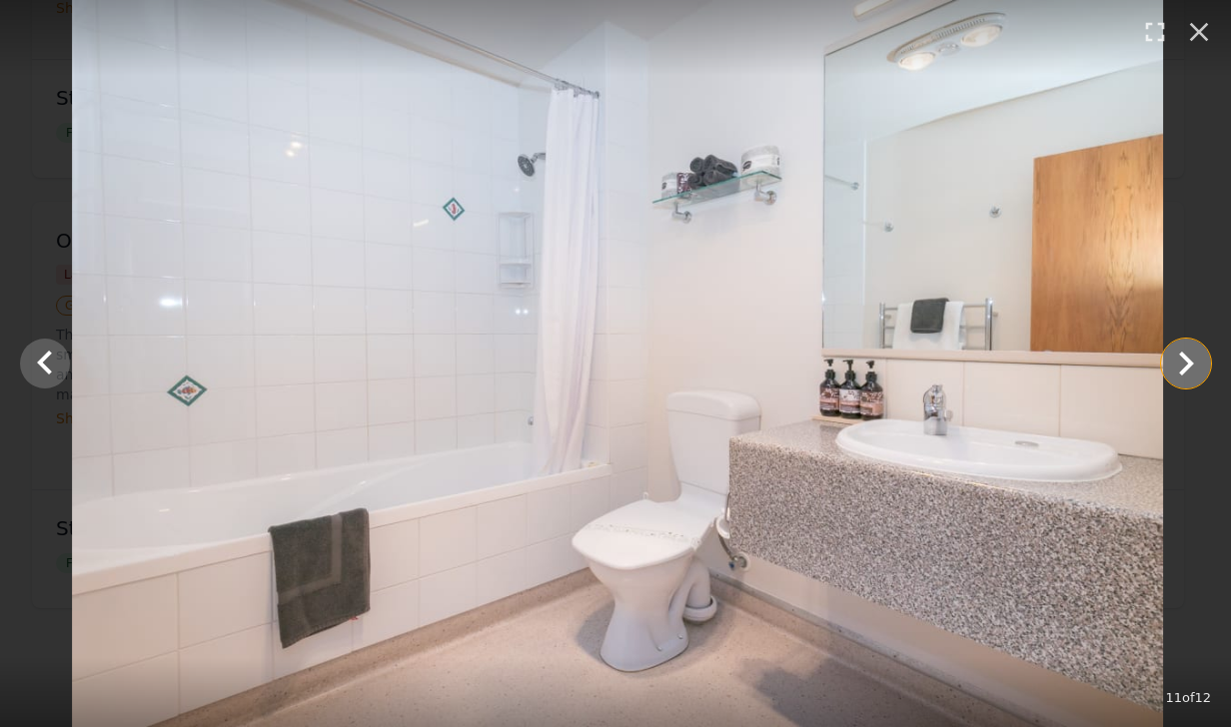
click at [1199, 364] on icon "Show slide 12 of 12" at bounding box center [1186, 364] width 48 height 48
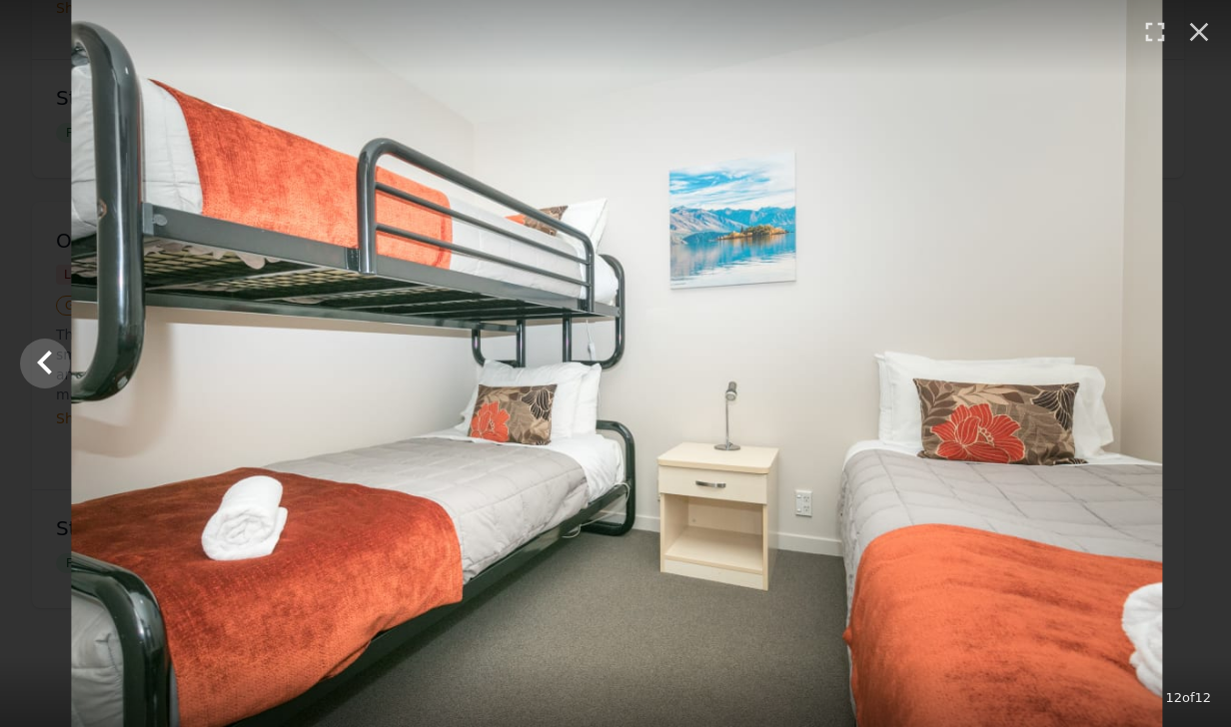
click at [1199, 364] on div at bounding box center [616, 363] width 1231 height 727
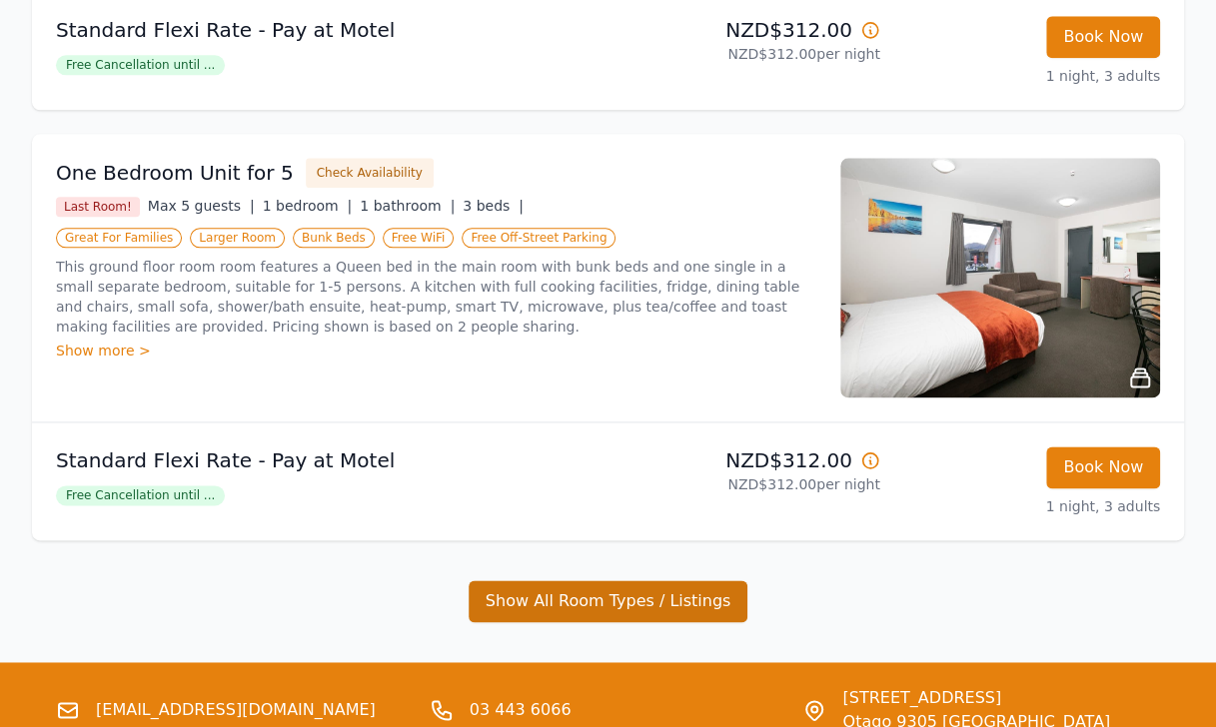
scroll to position [1099, 0]
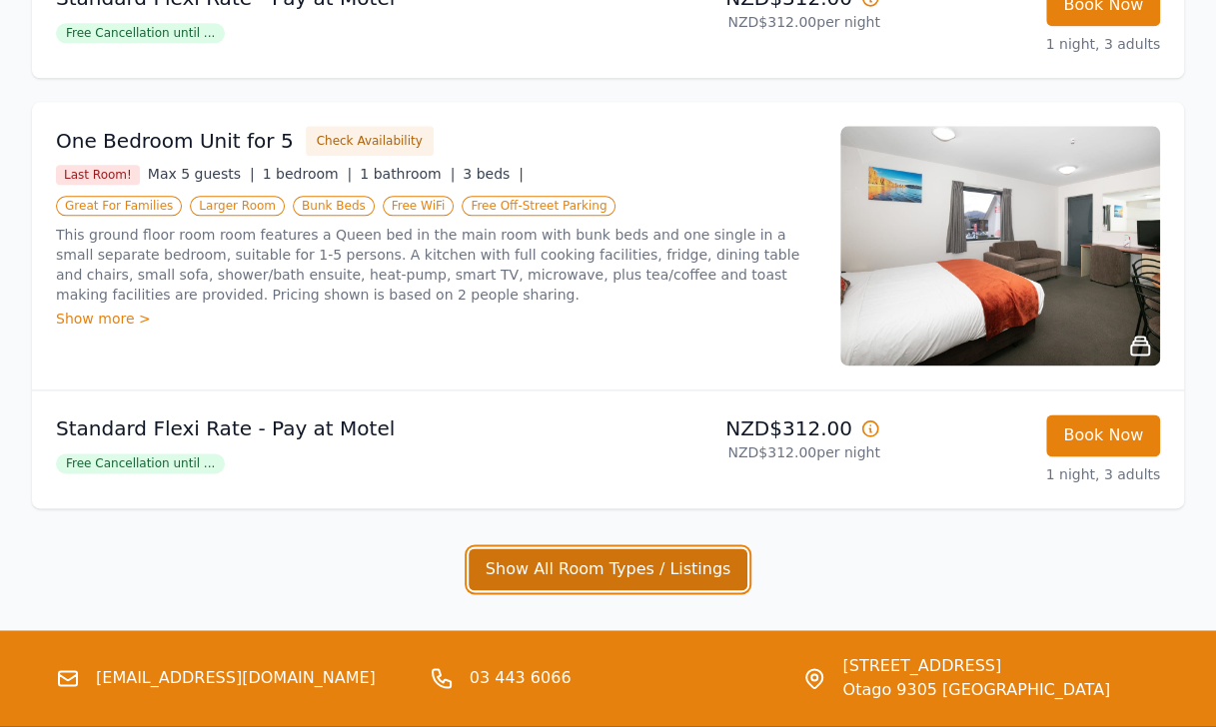
click at [597, 570] on button "Show All Room Types / Listings" at bounding box center [609, 570] width 280 height 42
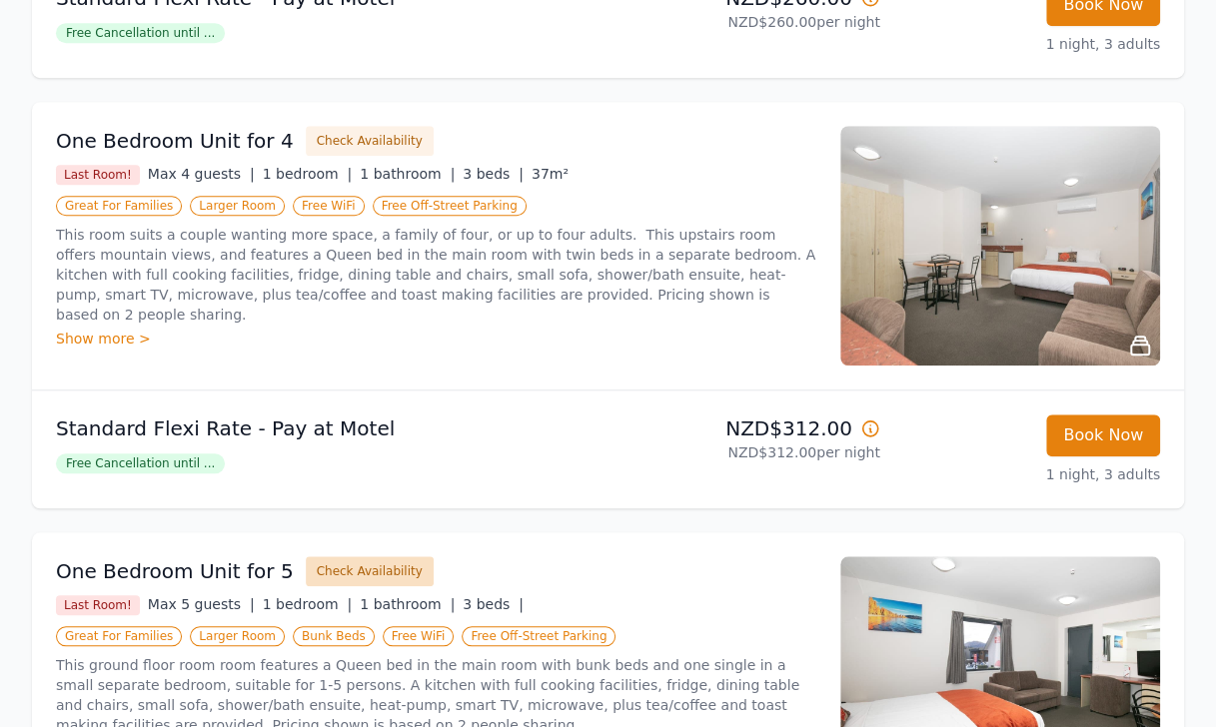
scroll to position [699, 0]
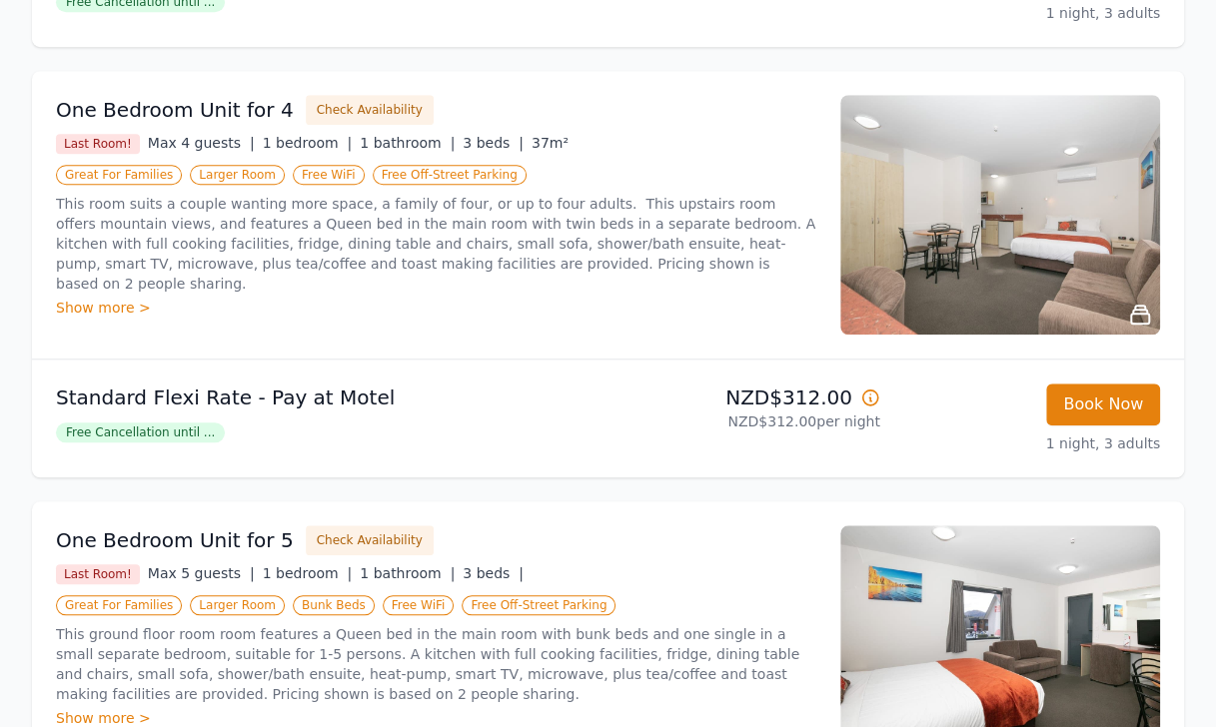
click at [96, 295] on div "One Bedroom Unit for 4 Check Availability Last Room! Max 4 guests | 1 bedroom |…" at bounding box center [436, 215] width 760 height 240
click at [83, 298] on div "Show more >" at bounding box center [436, 308] width 760 height 20
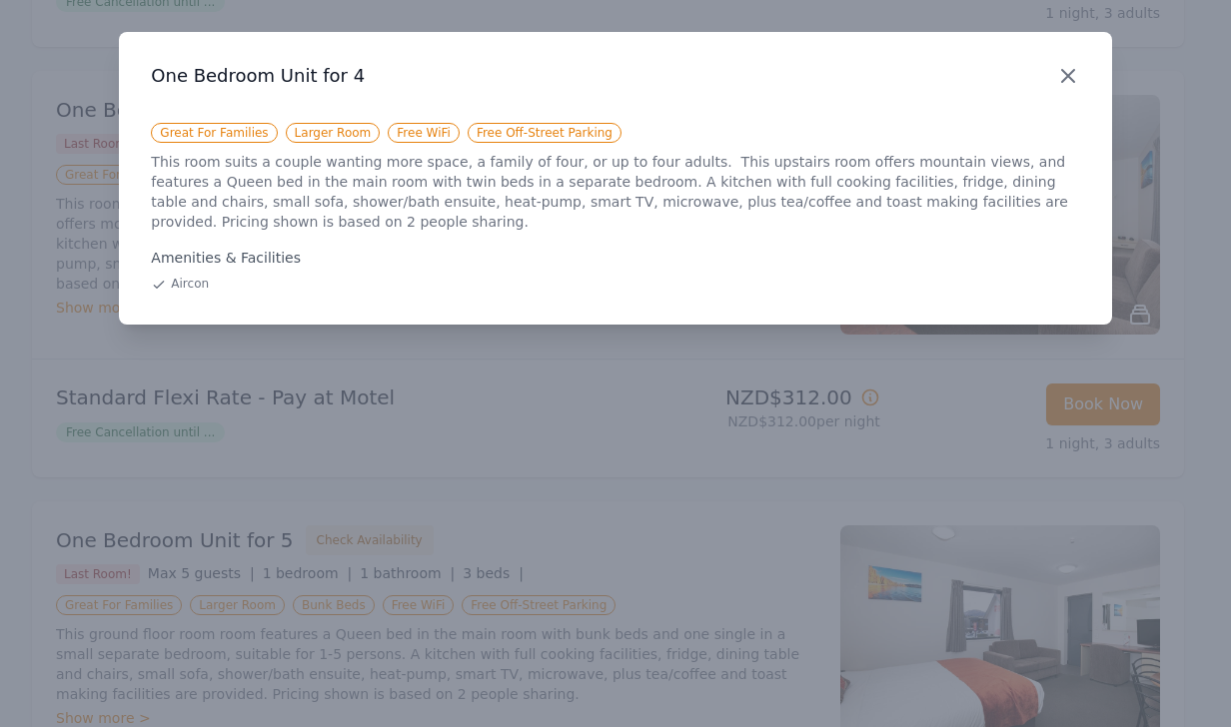
click at [1067, 74] on icon "button" at bounding box center [1068, 76] width 24 height 24
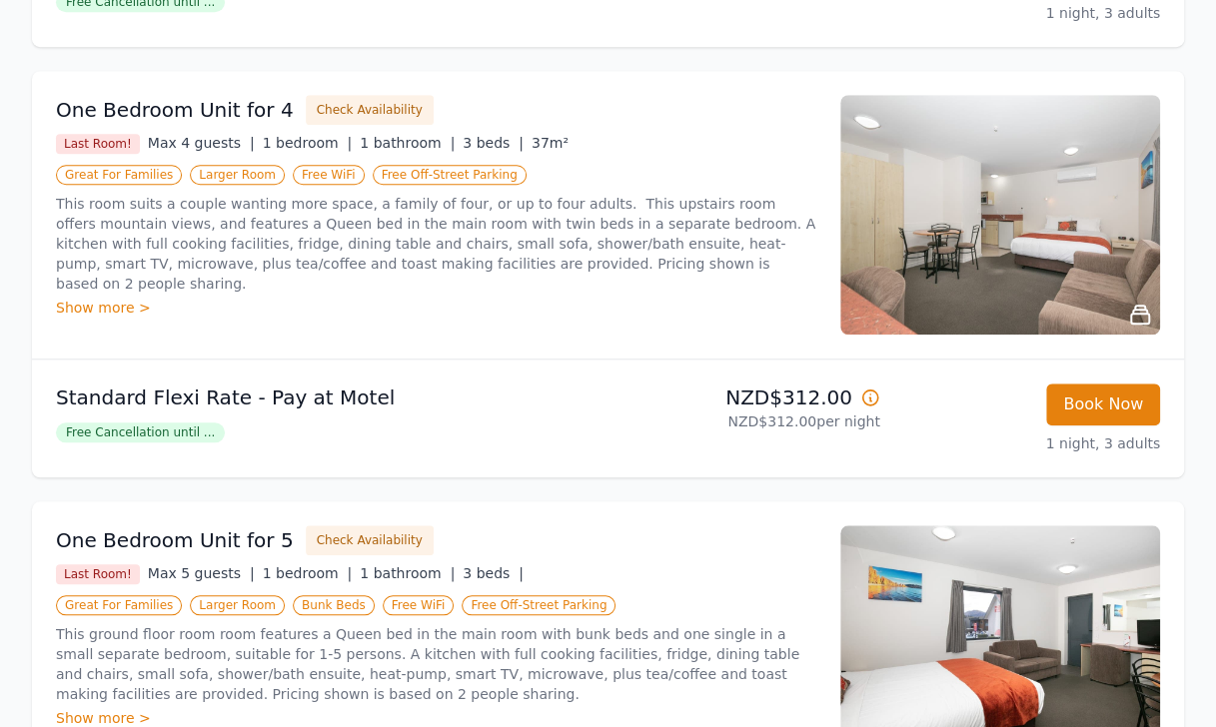
scroll to position [599, 0]
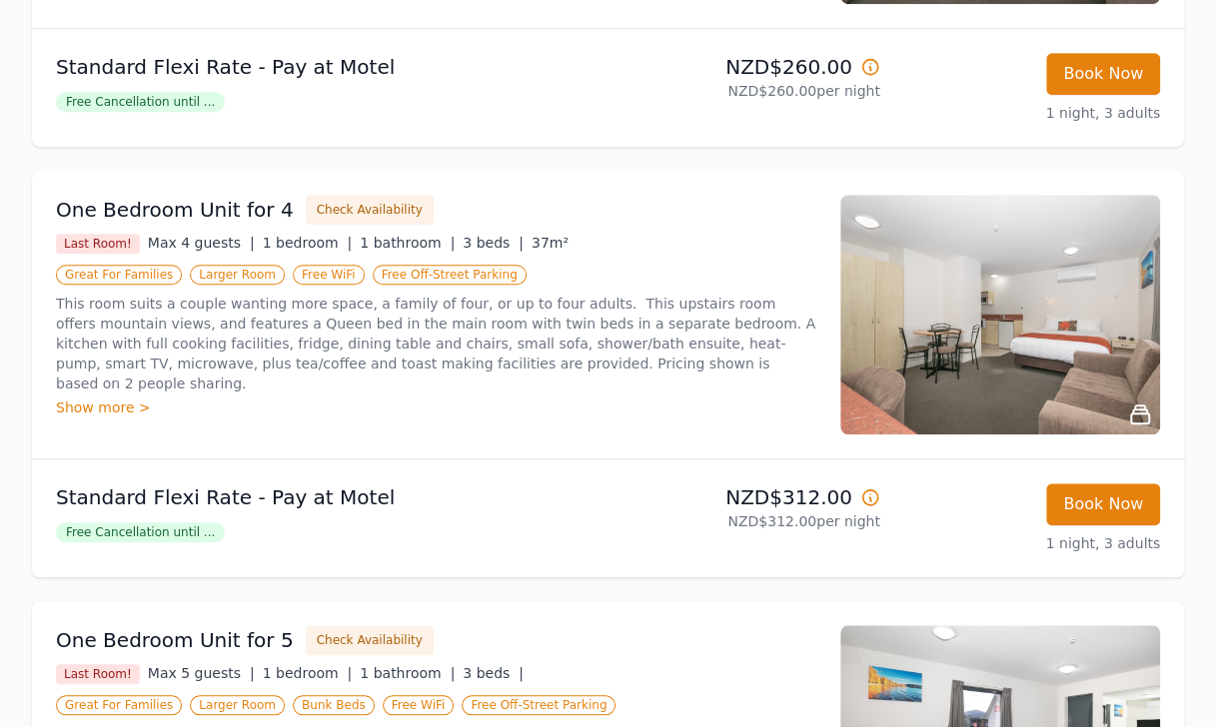
click at [182, 524] on span "Free Cancellation until ..." at bounding box center [140, 533] width 169 height 20
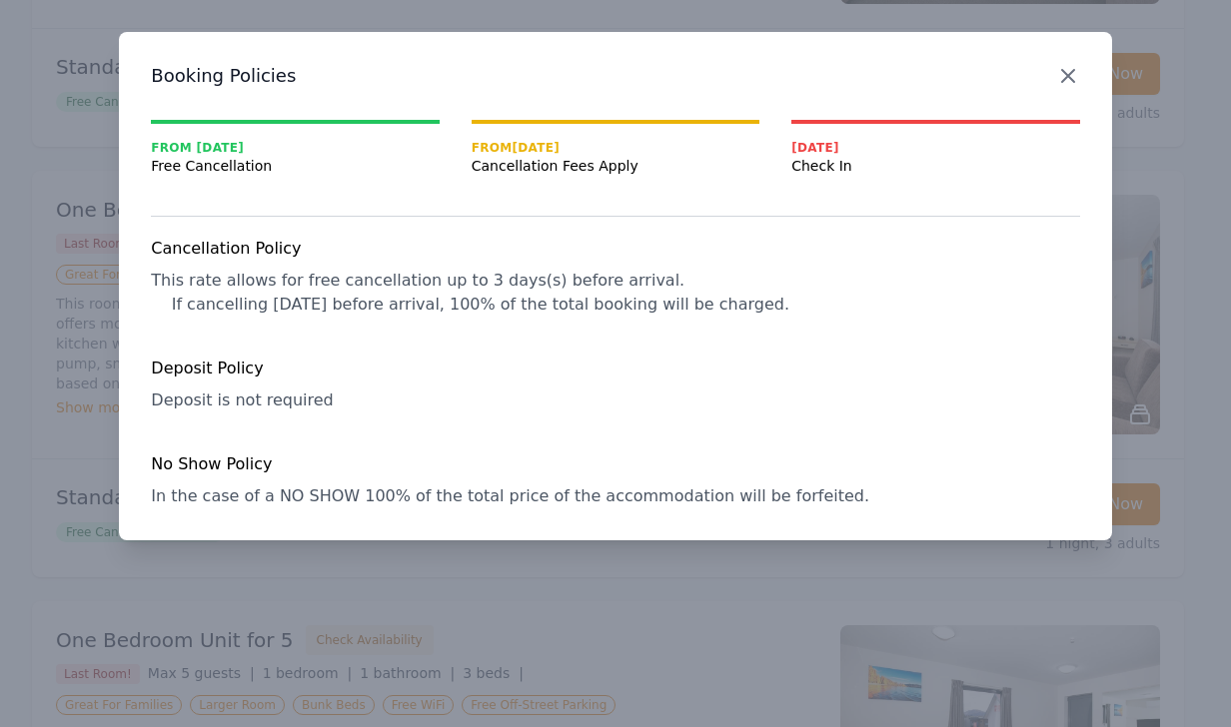
click at [1071, 74] on icon "button" at bounding box center [1068, 76] width 12 height 12
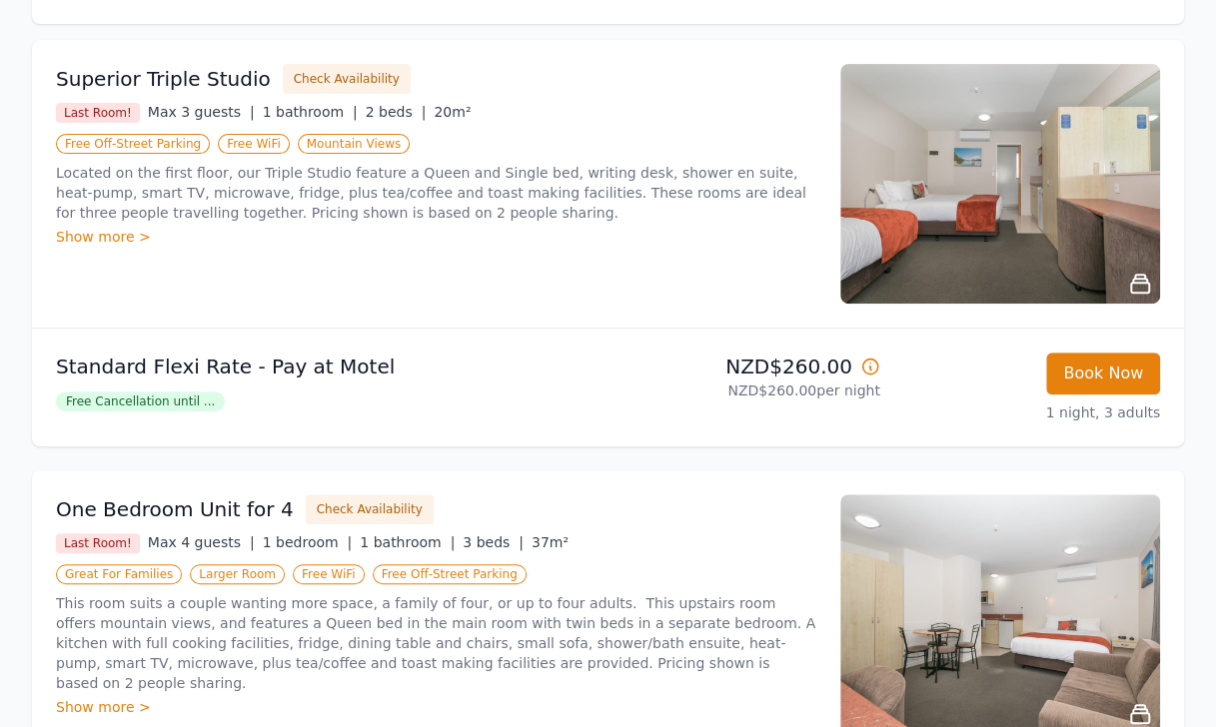
scroll to position [0, 0]
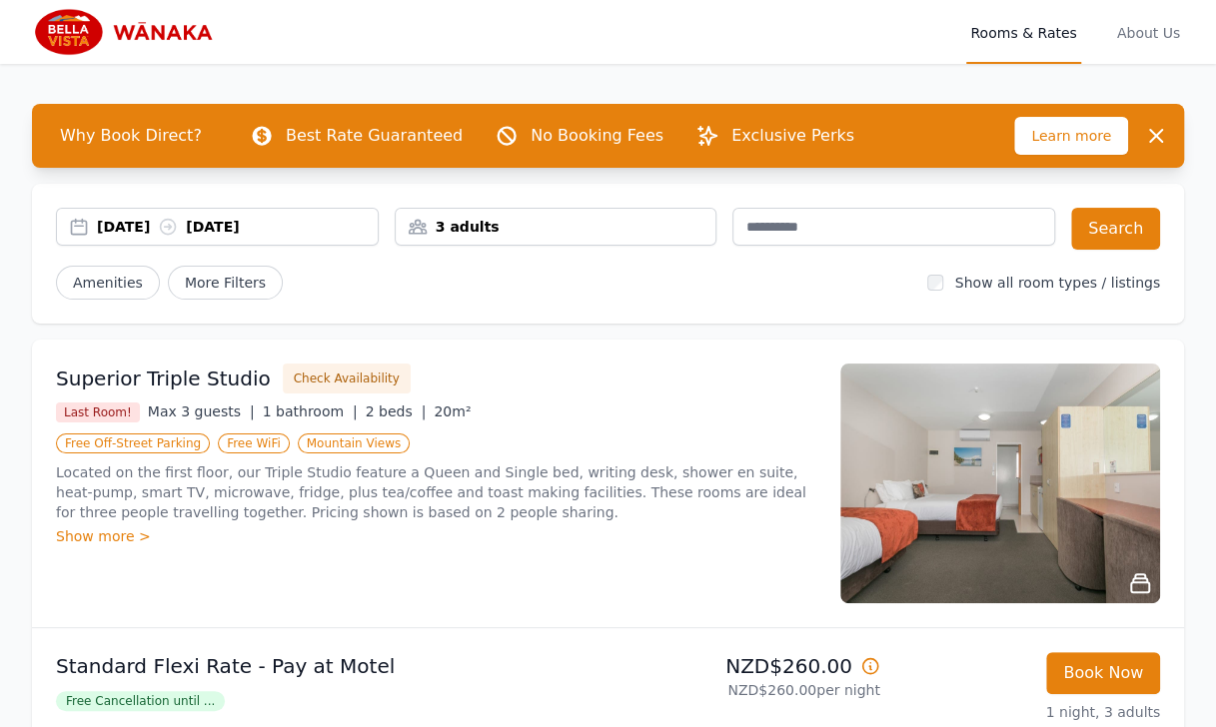
click at [86, 32] on img at bounding box center [128, 32] width 192 height 48
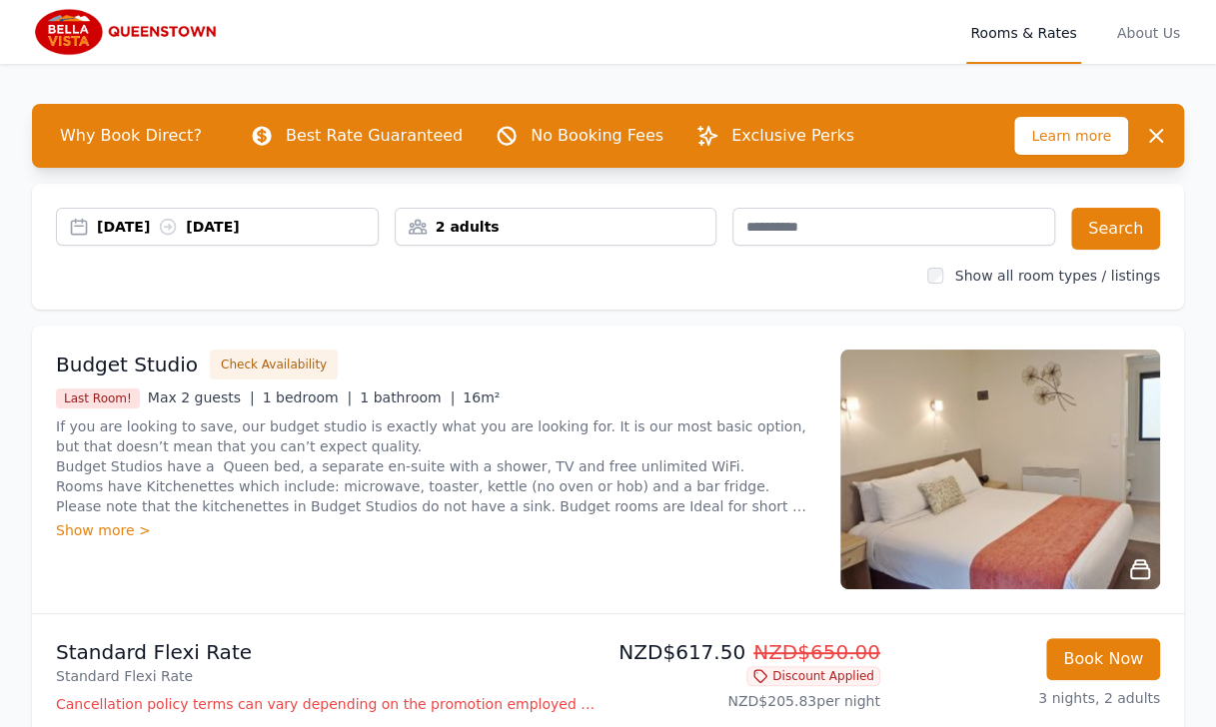
click at [697, 228] on div "2 adults" at bounding box center [556, 227] width 321 height 20
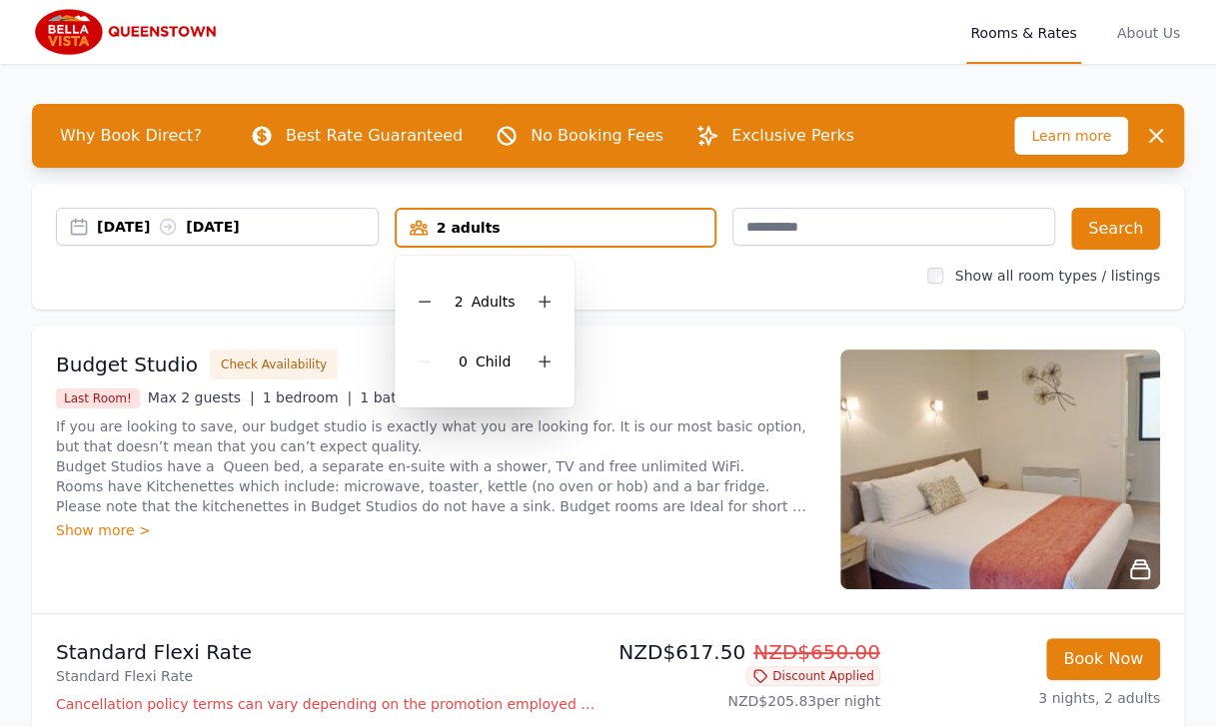
drag, startPoint x: 552, startPoint y: 300, endPoint x: 598, endPoint y: 297, distance: 47.1
click at [556, 297] on div at bounding box center [545, 302] width 28 height 28
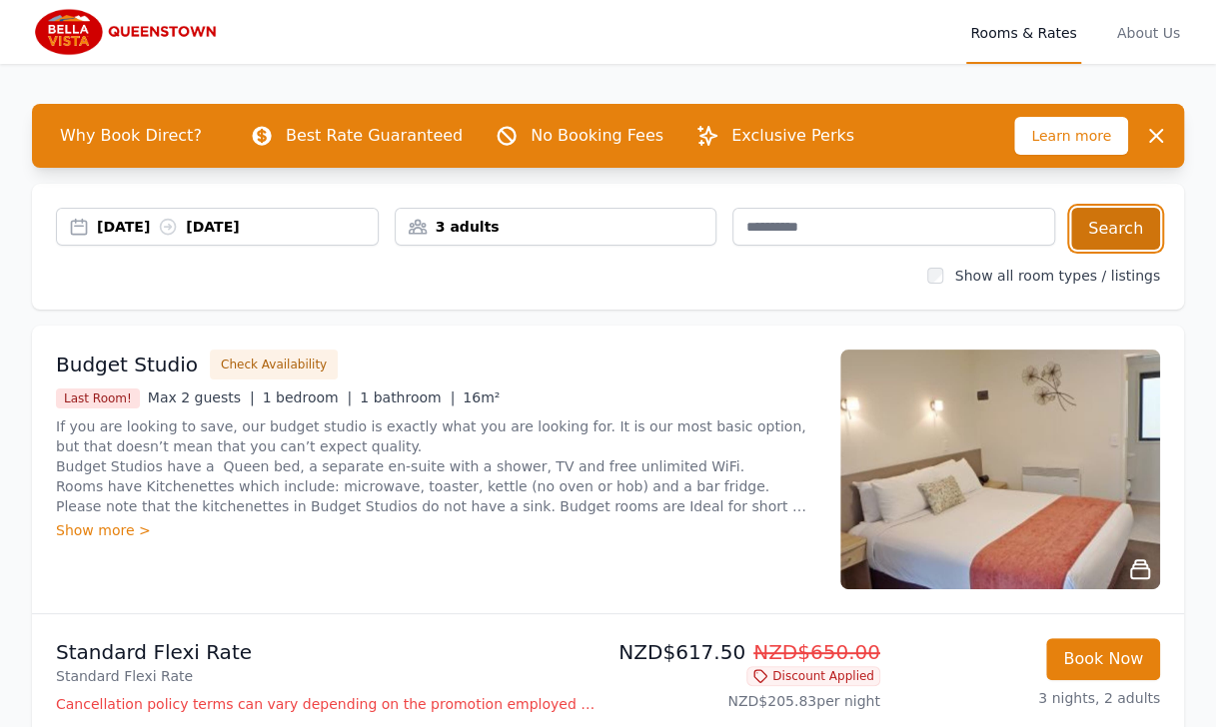
click at [1117, 236] on button "Search" at bounding box center [1115, 229] width 89 height 42
